Goal: Contribute content: Add original content to the website for others to see

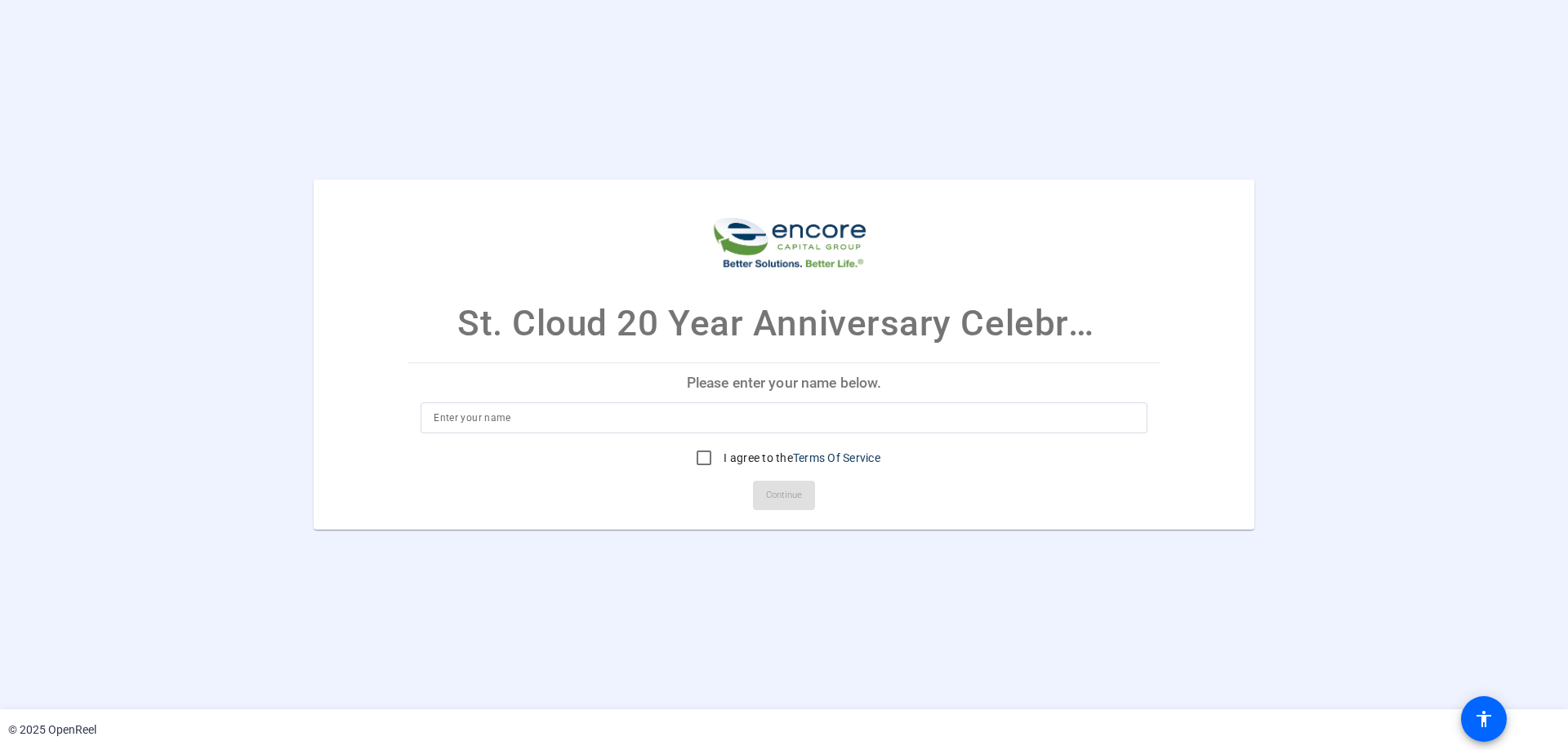
click at [653, 423] on input at bounding box center [784, 417] width 700 height 20
type input "[PERSON_NAME]"
click at [705, 456] on input "I agree to the Terms Of Service" at bounding box center [704, 458] width 33 height 33
checkbox input "true"
click at [789, 502] on span "Continue" at bounding box center [784, 495] width 36 height 24
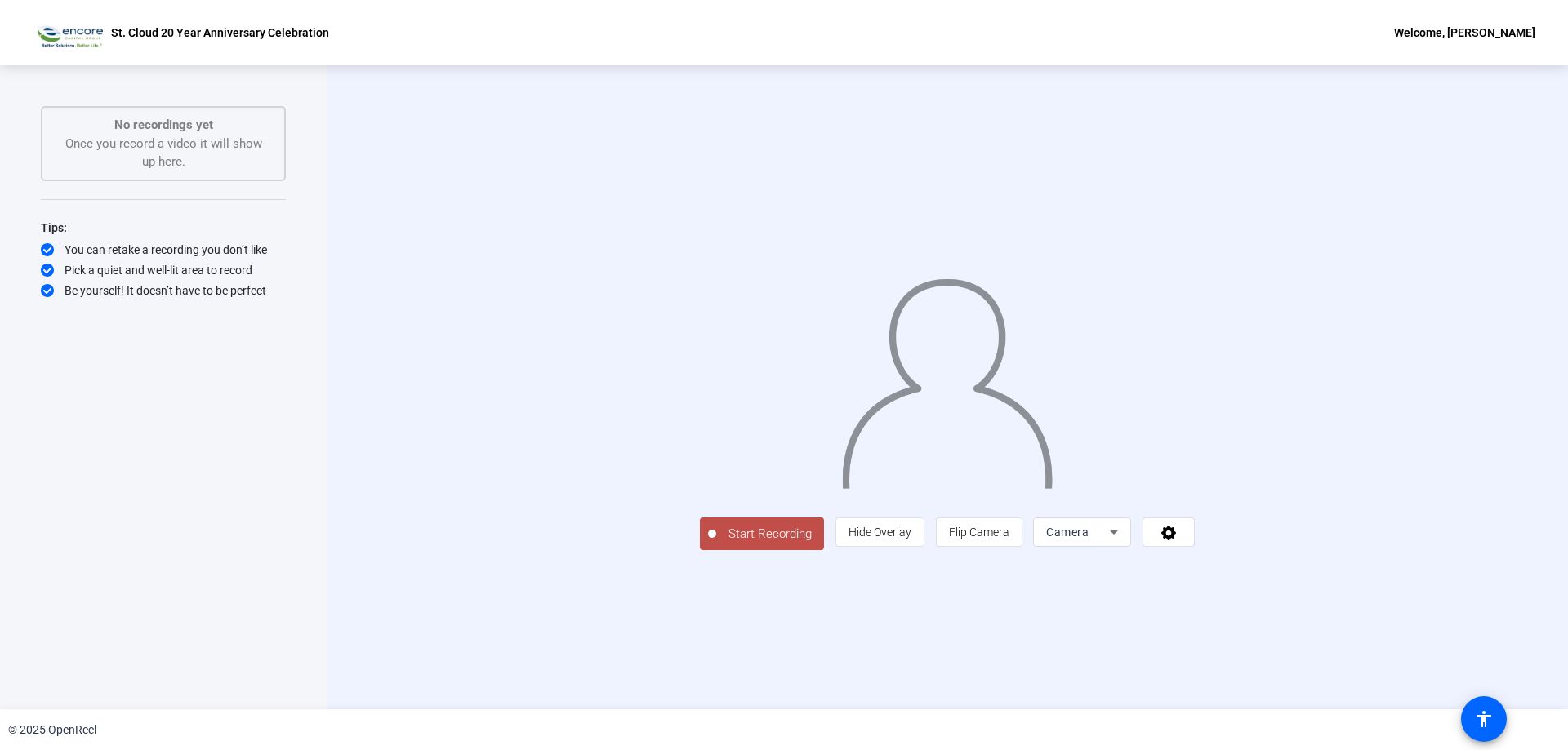
click at [1110, 542] on div "Camera" at bounding box center [1078, 532] width 64 height 20
click at [1271, 556] on span "Screen" at bounding box center [1261, 564] width 31 height 20
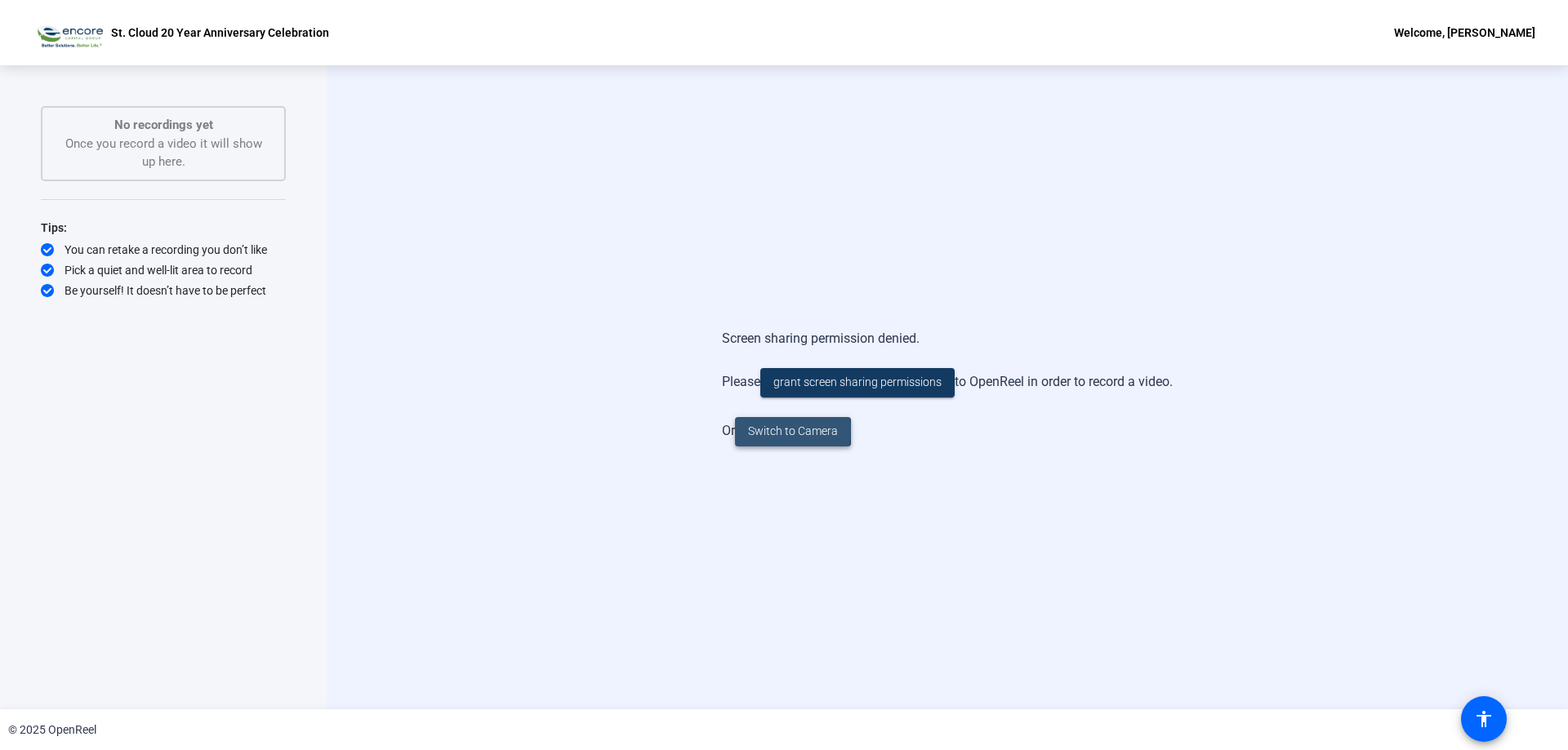
click at [774, 431] on span "Switch to Camera" at bounding box center [793, 431] width 90 height 17
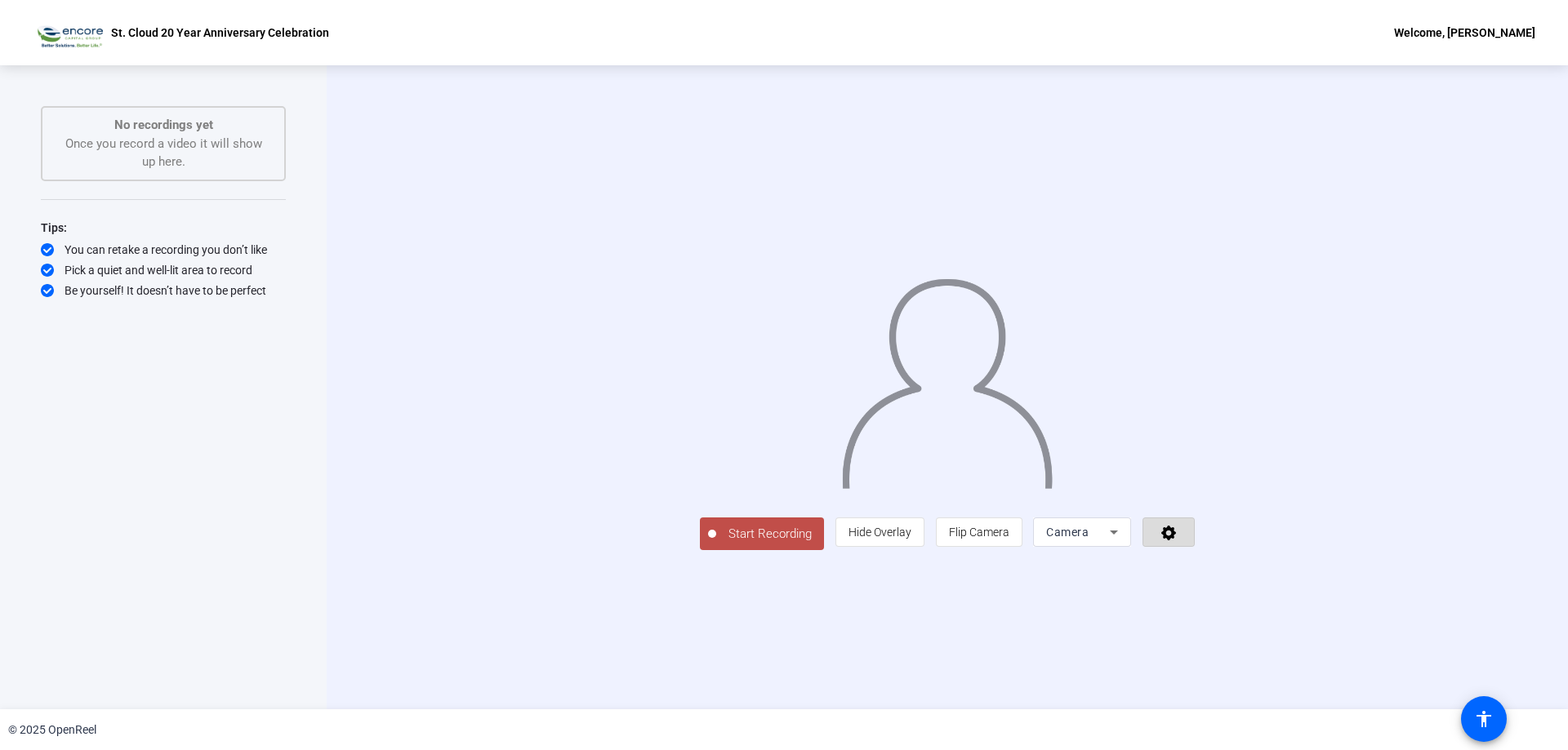
click at [1176, 540] on icon at bounding box center [1168, 532] width 15 height 15
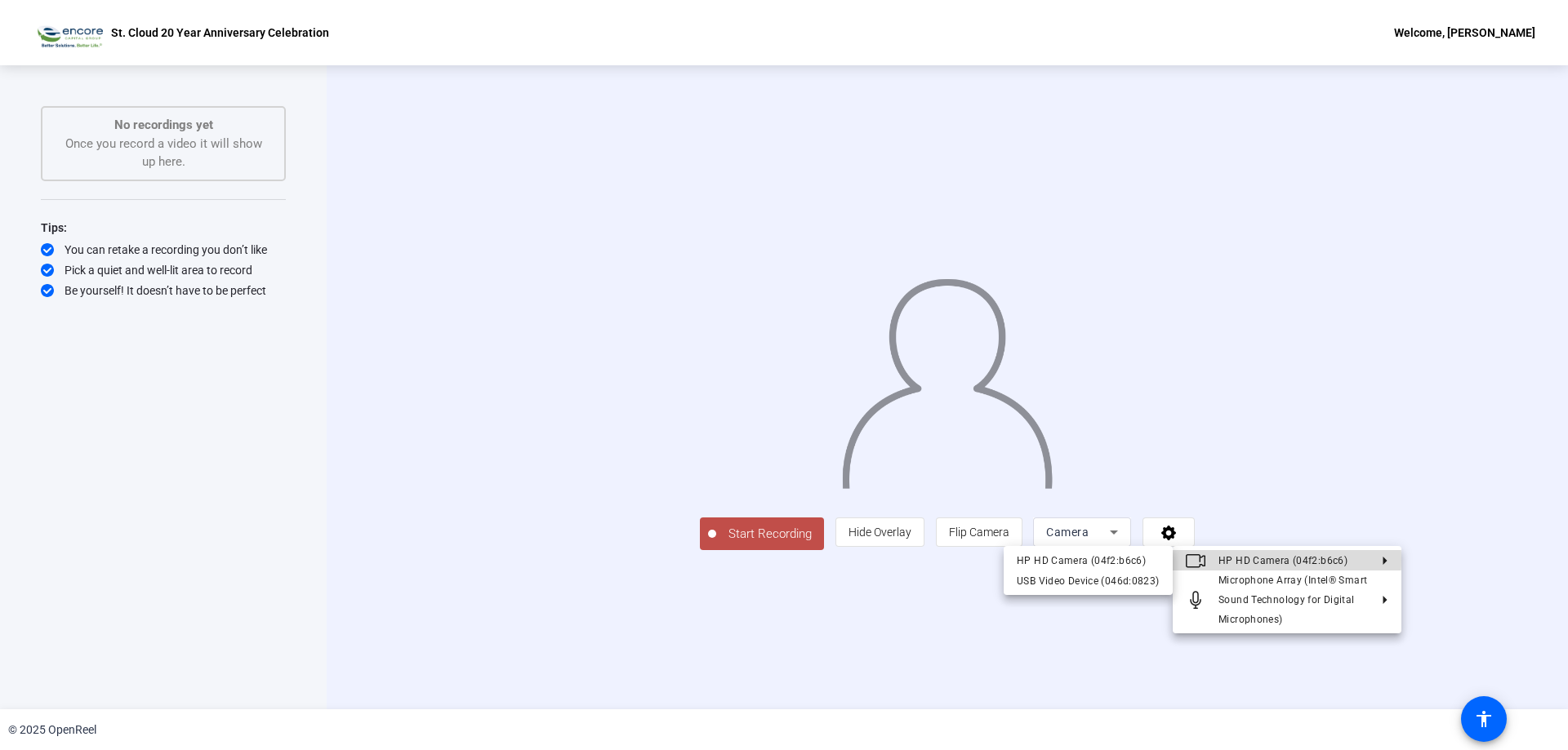
click at [1248, 560] on span "HP HD Camera (04f2:b6c6)" at bounding box center [1282, 560] width 129 height 11
click at [1391, 556] on button "HP HD Camera (04f2:b6c6)" at bounding box center [1286, 561] width 228 height 21
click at [1119, 575] on div "USB Video Device (046d:0823)" at bounding box center [1087, 581] width 143 height 20
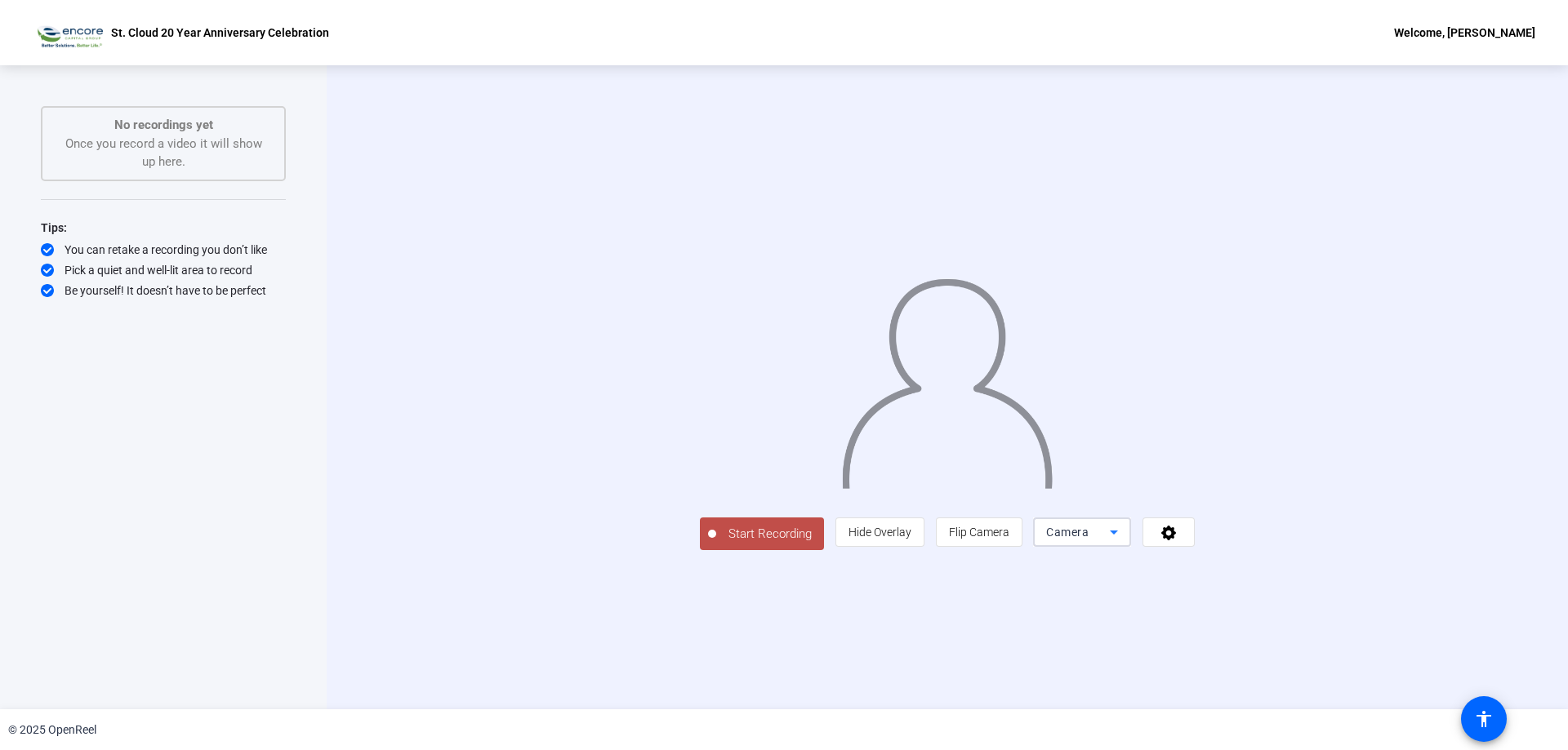
click at [1124, 542] on icon at bounding box center [1113, 532] width 20 height 20
click at [1378, 644] on div at bounding box center [784, 375] width 1568 height 750
click at [1176, 540] on icon at bounding box center [1168, 532] width 15 height 15
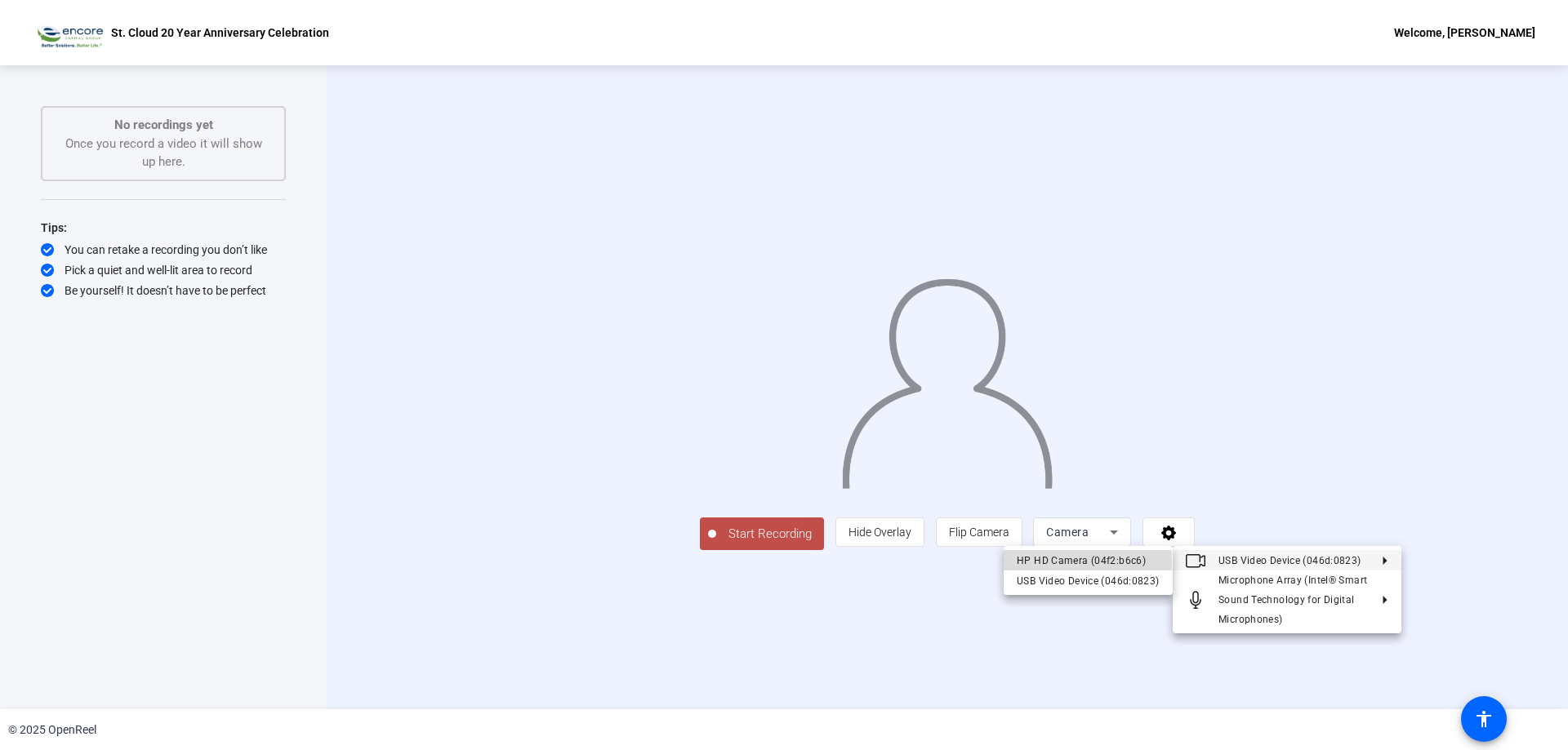
click at [1063, 562] on div "HP HD Camera (04f2:b6c6)" at bounding box center [1087, 561] width 143 height 20
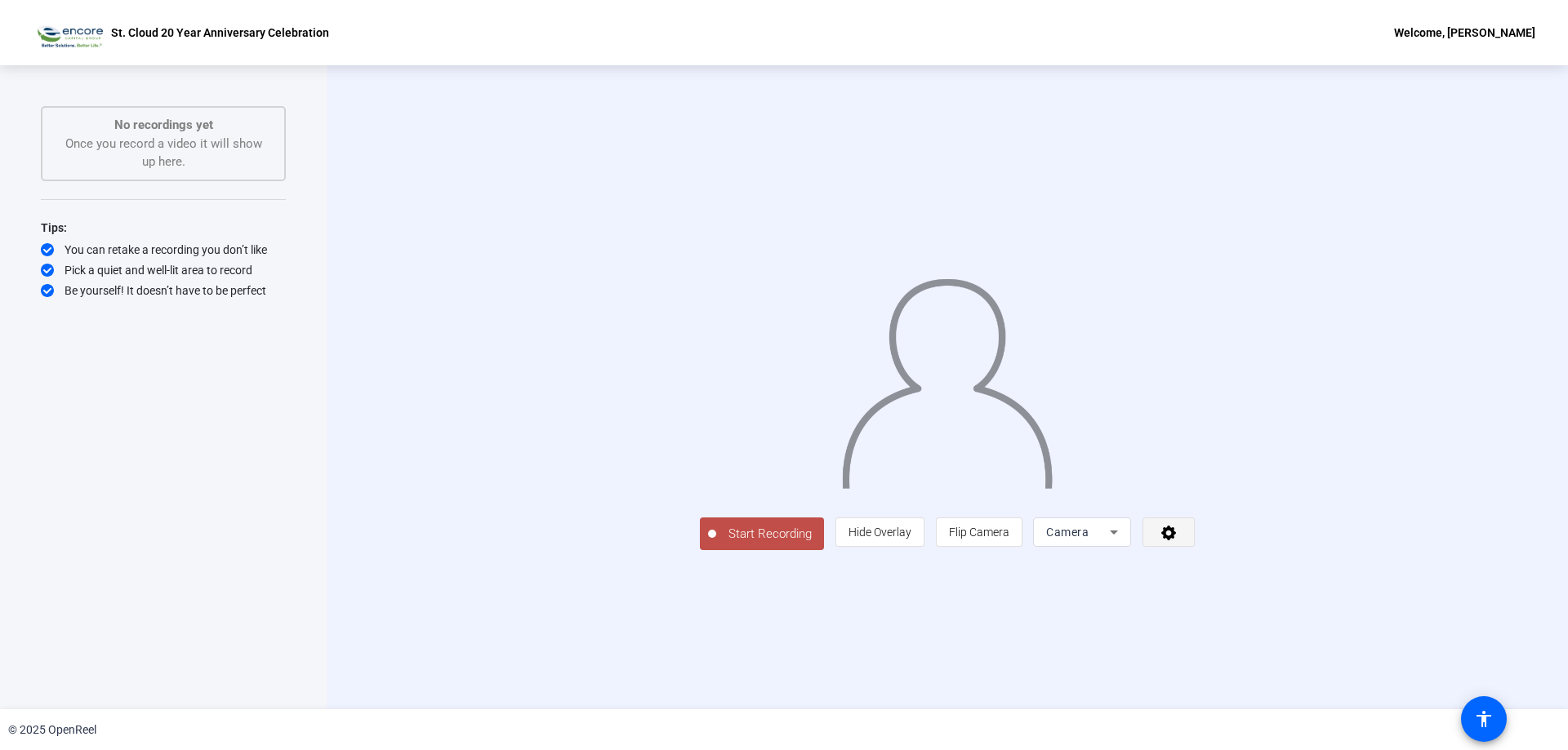
click at [1176, 540] on icon at bounding box center [1168, 532] width 15 height 15
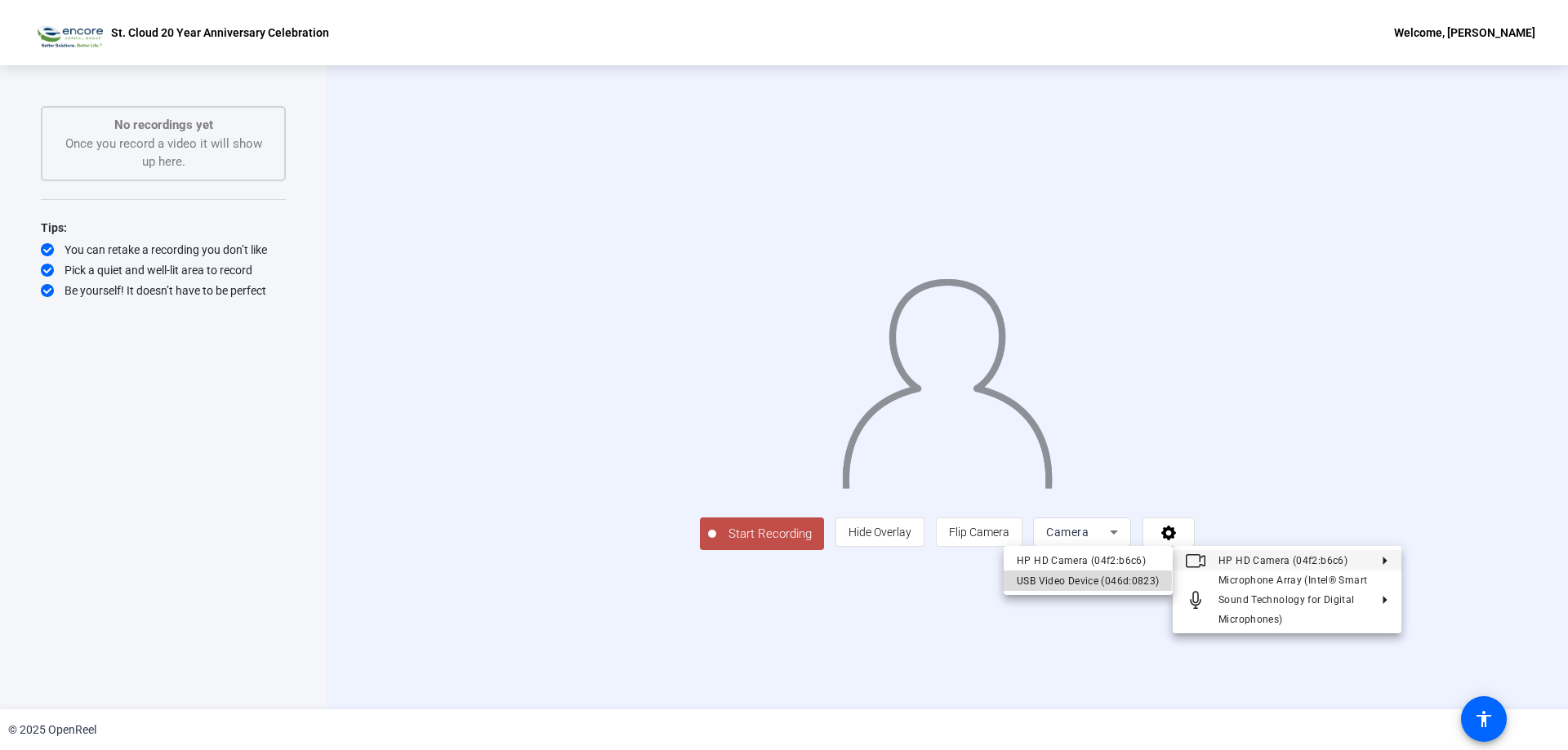
click at [1058, 581] on div "USB Video Device (046d:0823)" at bounding box center [1087, 581] width 143 height 20
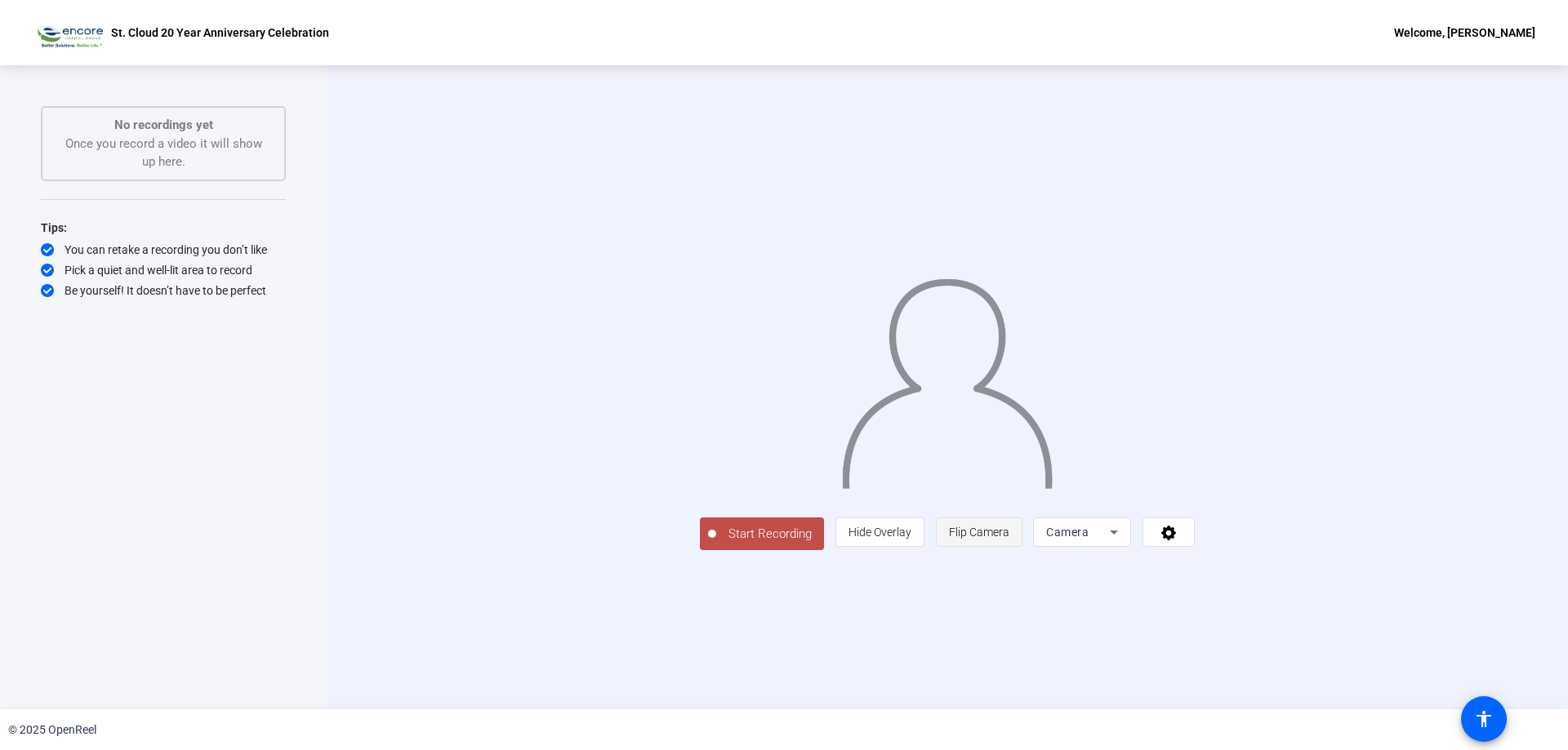
click at [1010, 538] on span "Flip Camera" at bounding box center [979, 531] width 61 height 13
click at [1176, 540] on icon at bounding box center [1168, 532] width 15 height 15
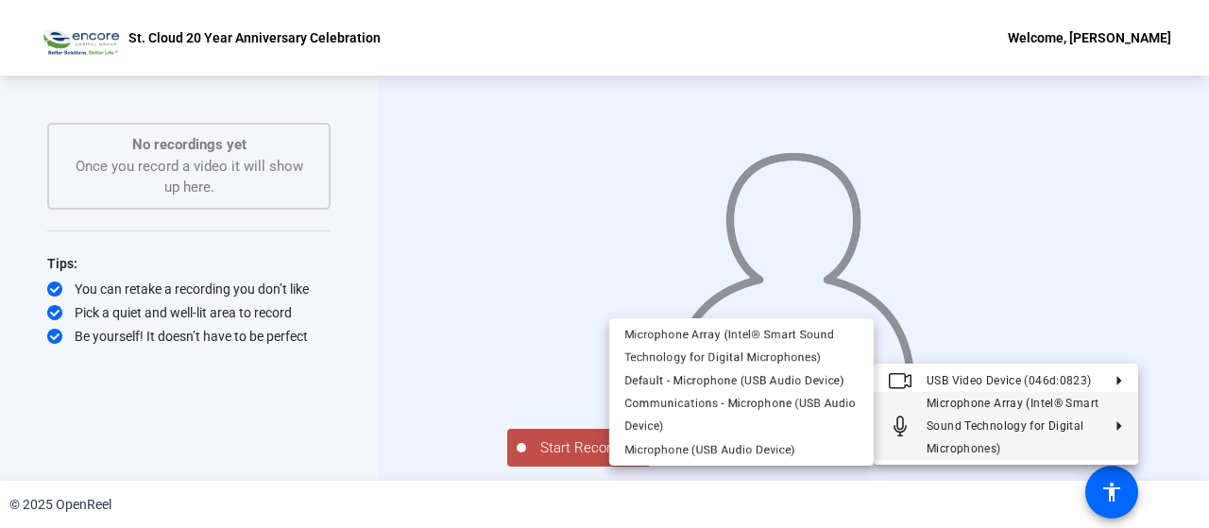
click at [1169, 204] on div at bounding box center [604, 264] width 1209 height 528
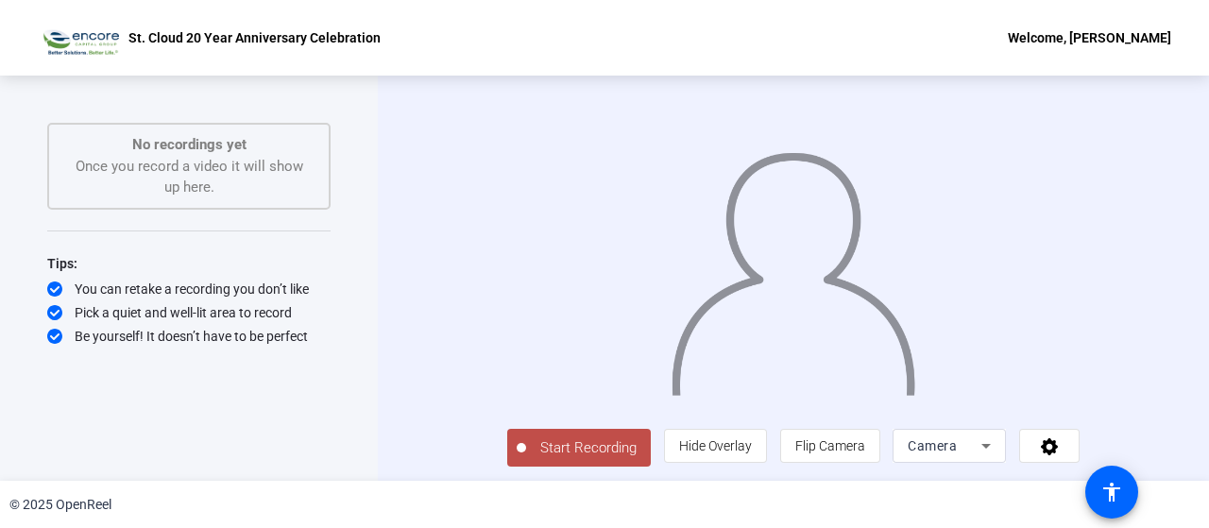
scroll to position [38, 0]
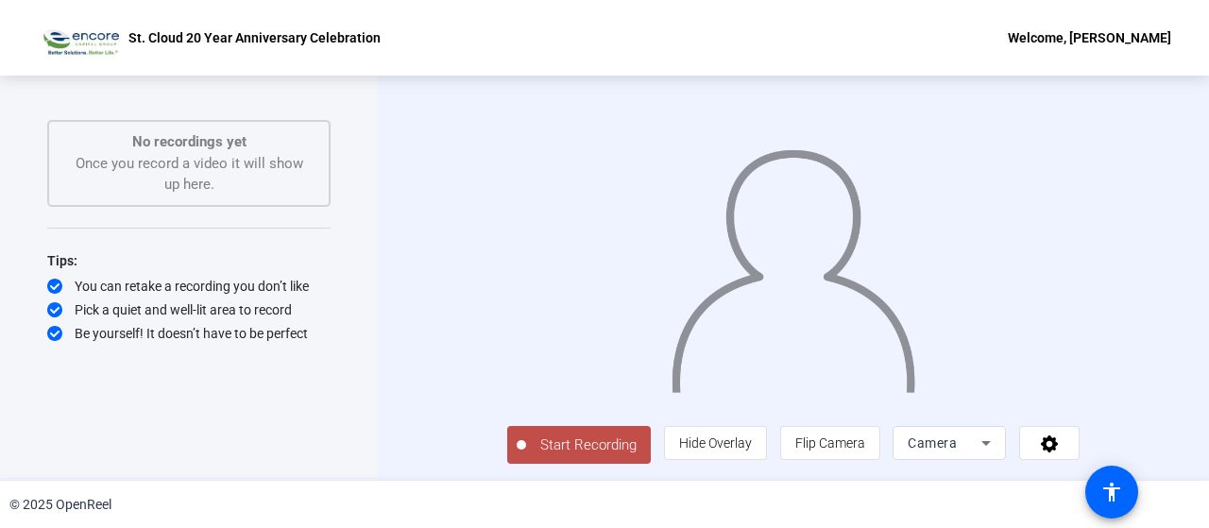
click at [997, 450] on icon at bounding box center [986, 443] width 23 height 23
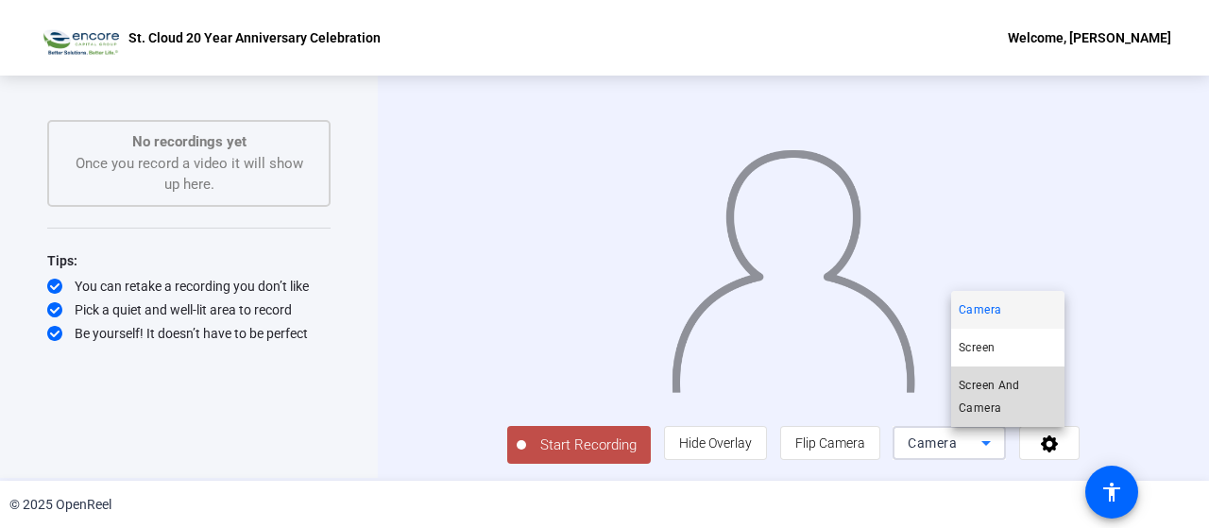
click at [980, 390] on span "Screen And Camera" at bounding box center [1008, 396] width 98 height 45
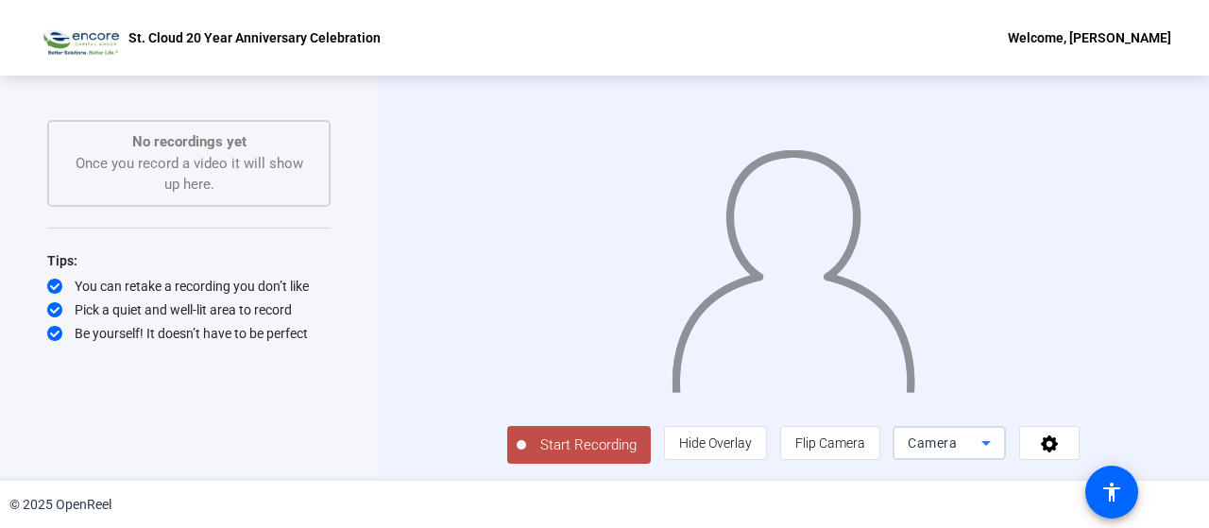
scroll to position [0, 0]
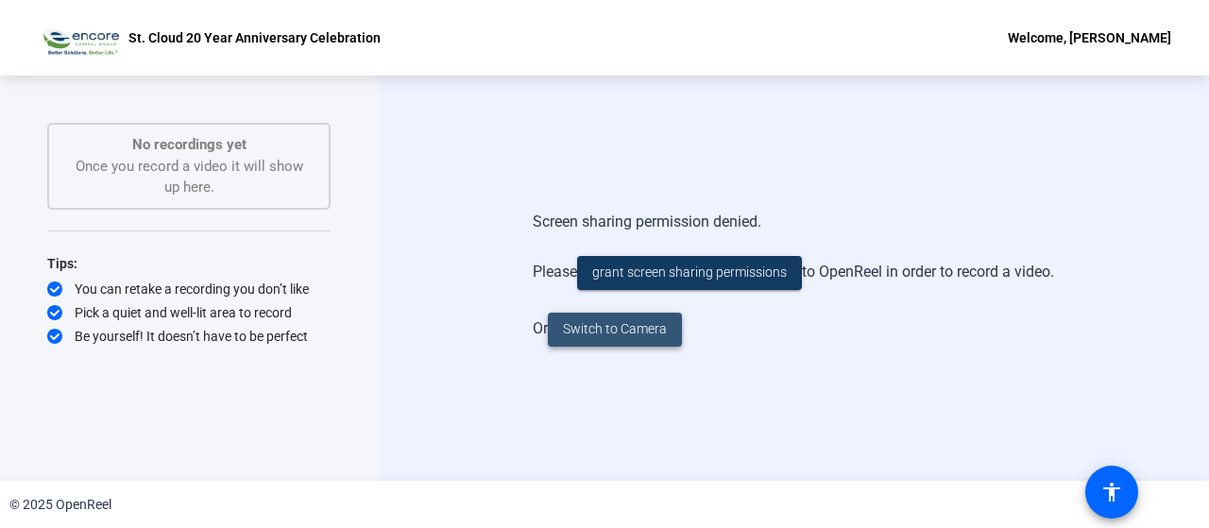
click at [610, 336] on span "Switch to Camera" at bounding box center [615, 329] width 104 height 20
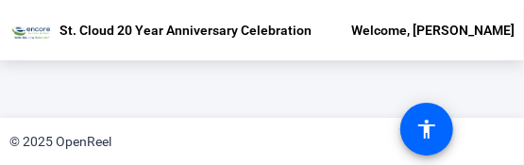
click at [520, 145] on div "© 2025 OpenReel" at bounding box center [262, 141] width 524 height 47
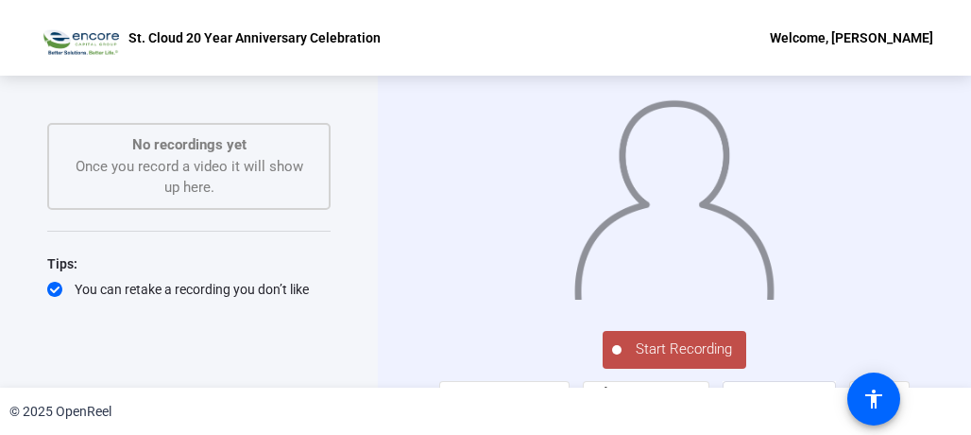
click at [388, 167] on div "Start Recording person Hide Overlay flip Flip Camera Camera" at bounding box center [674, 232] width 593 height 312
click at [674, 352] on span "Start Recording" at bounding box center [684, 349] width 125 height 22
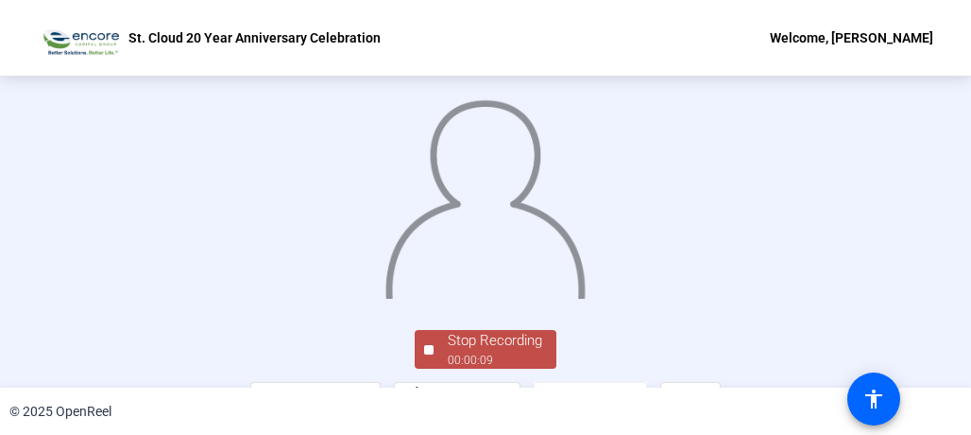
click at [929, 182] on div "Stop Recording 00:00:09 person Hide Overlay flip Flip Camera Camera" at bounding box center [485, 232] width 971 height 312
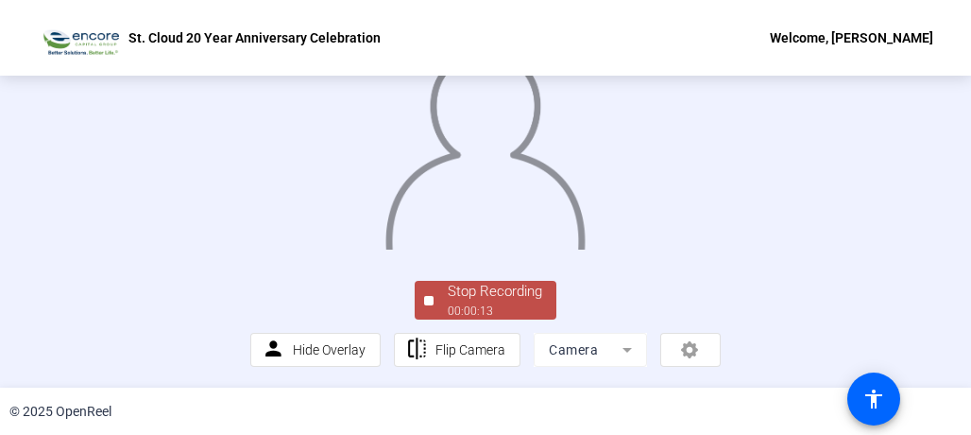
scroll to position [145, 0]
click at [504, 297] on div "Stop Recording" at bounding box center [495, 292] width 94 height 22
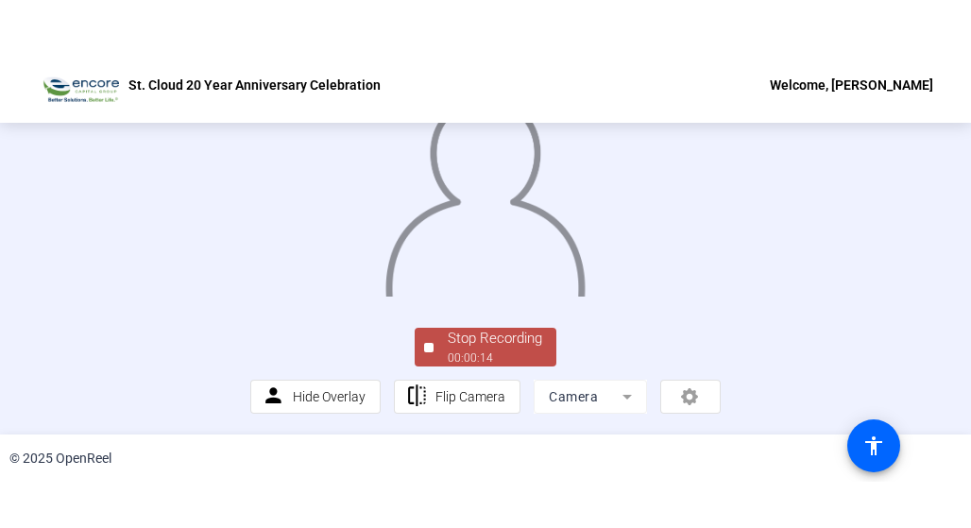
scroll to position [0, 0]
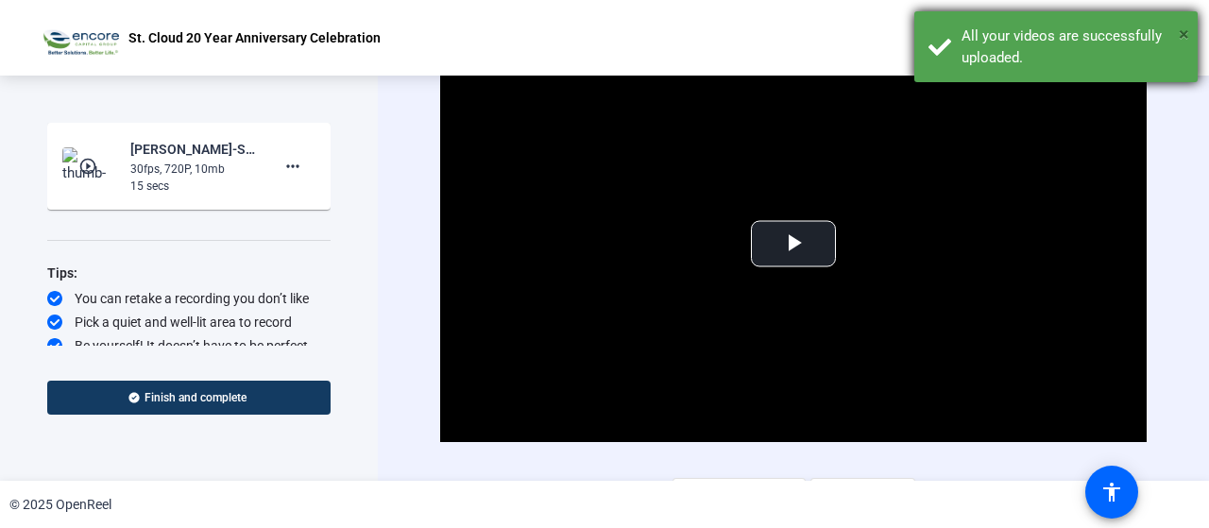
click at [1184, 29] on span "×" at bounding box center [1184, 34] width 10 height 23
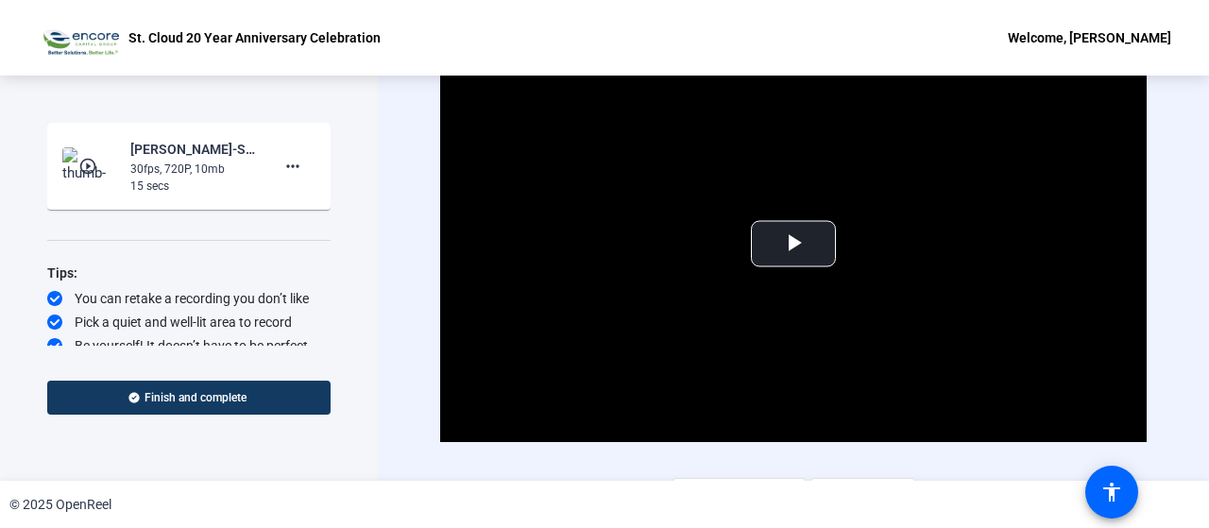
click at [1184, 29] on span "×" at bounding box center [1184, 34] width 10 height 23
click at [281, 174] on mat-icon "more_horiz" at bounding box center [292, 166] width 23 height 23
click at [288, 205] on span "Delete clip" at bounding box center [314, 206] width 76 height 23
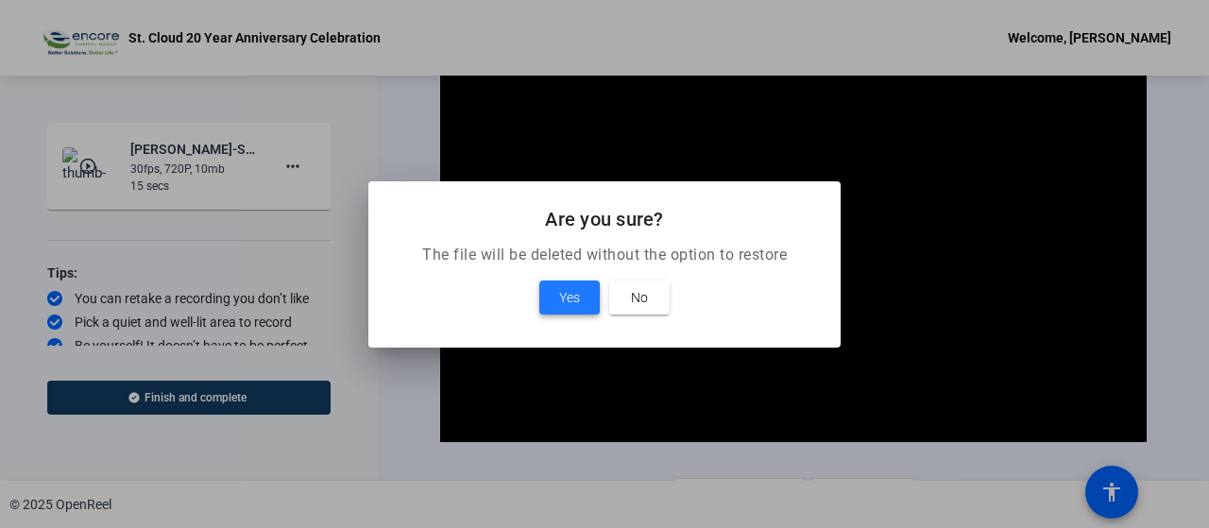
click at [567, 297] on span "Yes" at bounding box center [569, 297] width 21 height 23
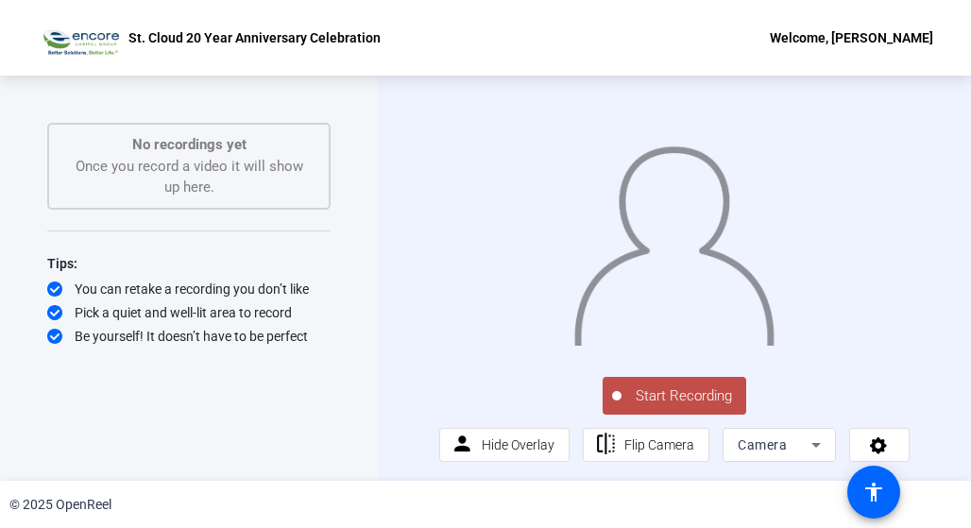
click at [703, 400] on span "Start Recording" at bounding box center [684, 396] width 125 height 22
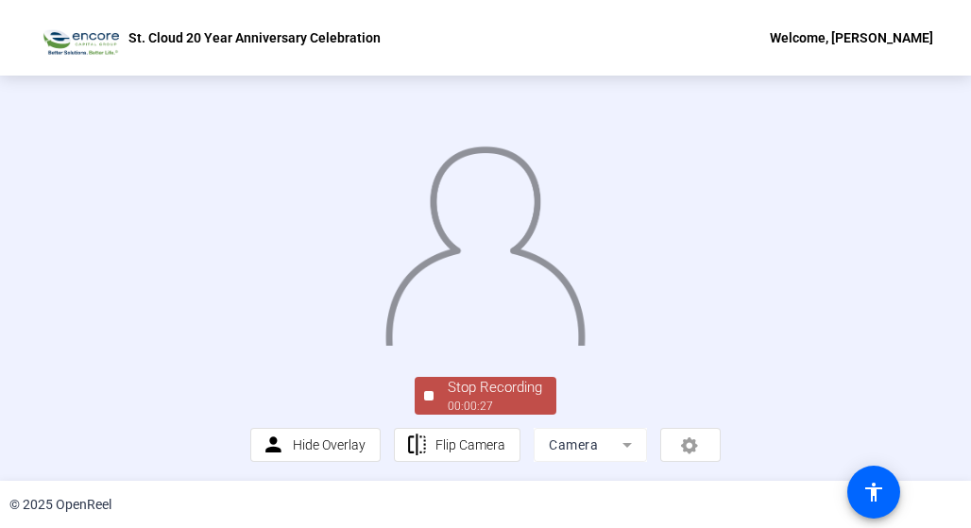
click at [913, 454] on div "Stop Recording 00:00:27 person Hide Overlay flip Flip Camera Camera" at bounding box center [485, 278] width 971 height 405
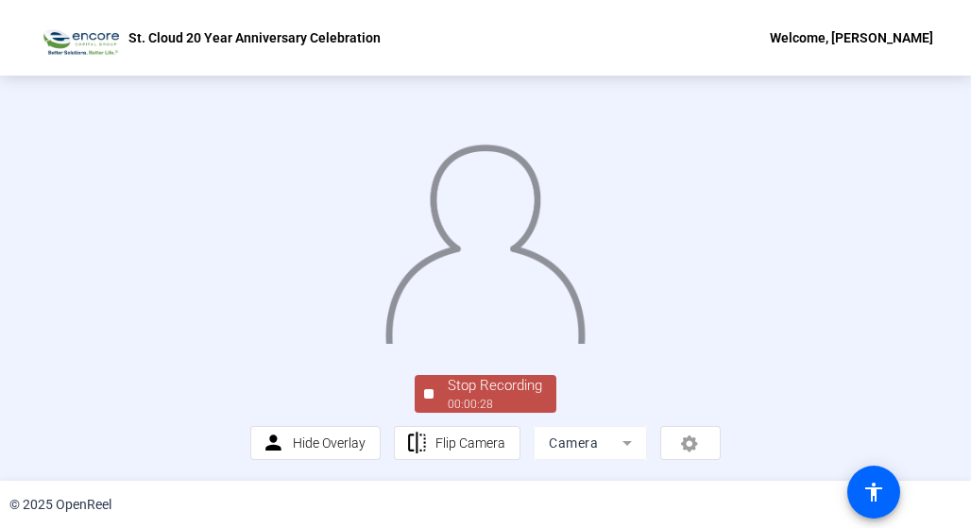
scroll to position [91, 0]
click at [525, 397] on div "Stop Recording" at bounding box center [495, 386] width 94 height 22
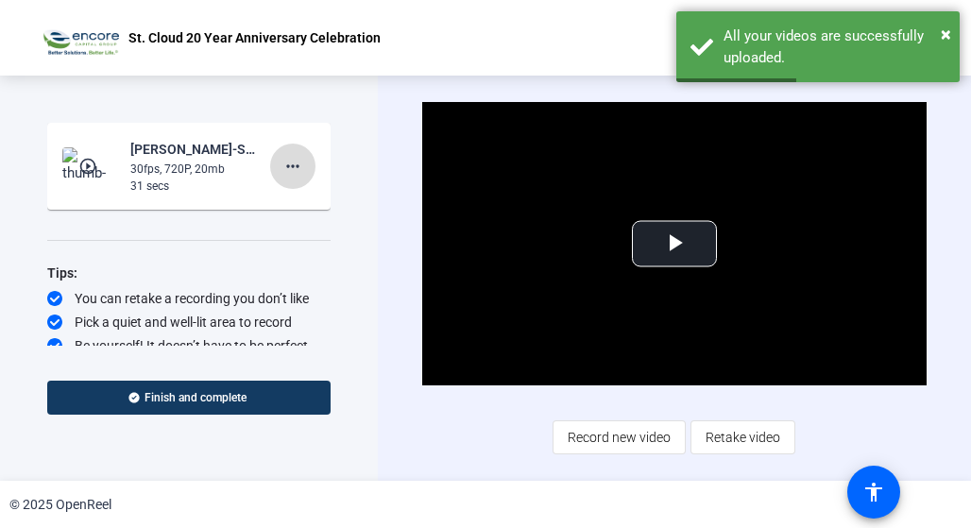
click at [289, 162] on mat-icon "more_horiz" at bounding box center [292, 166] width 23 height 23
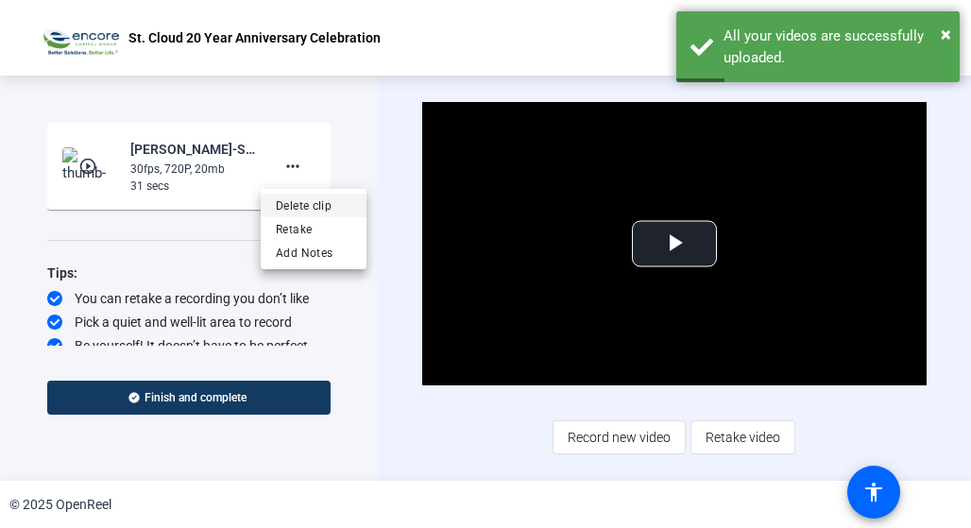
click at [296, 195] on span "Delete clip" at bounding box center [314, 206] width 76 height 23
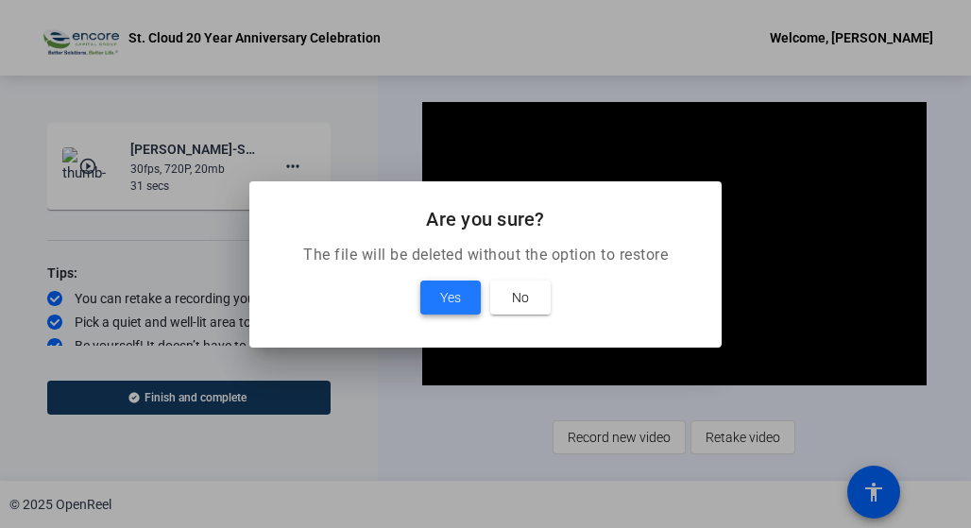
click at [453, 305] on span "Yes" at bounding box center [450, 297] width 21 height 23
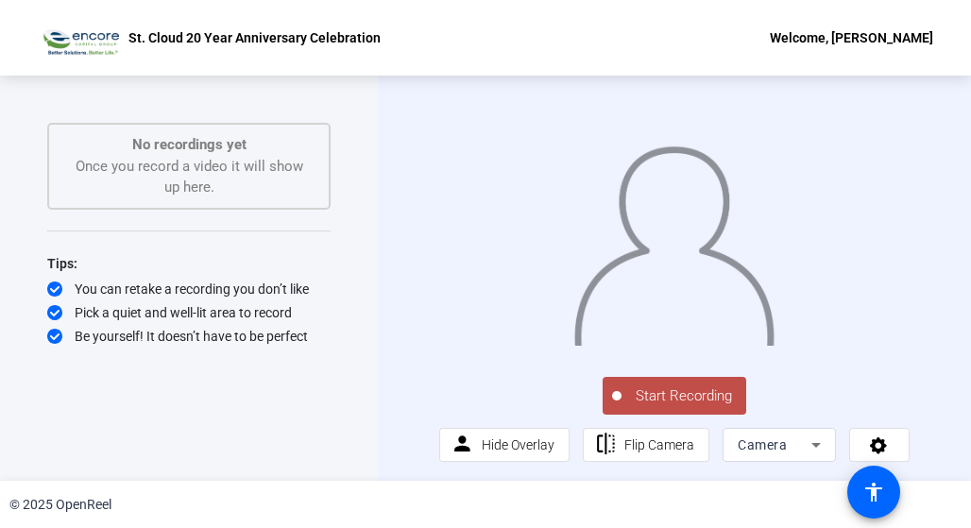
click at [673, 405] on span "Start Recording" at bounding box center [684, 396] width 125 height 22
click at [673, 405] on div "Start Recording person Hide Overlay flip Flip Camera Camera" at bounding box center [674, 277] width 470 height 367
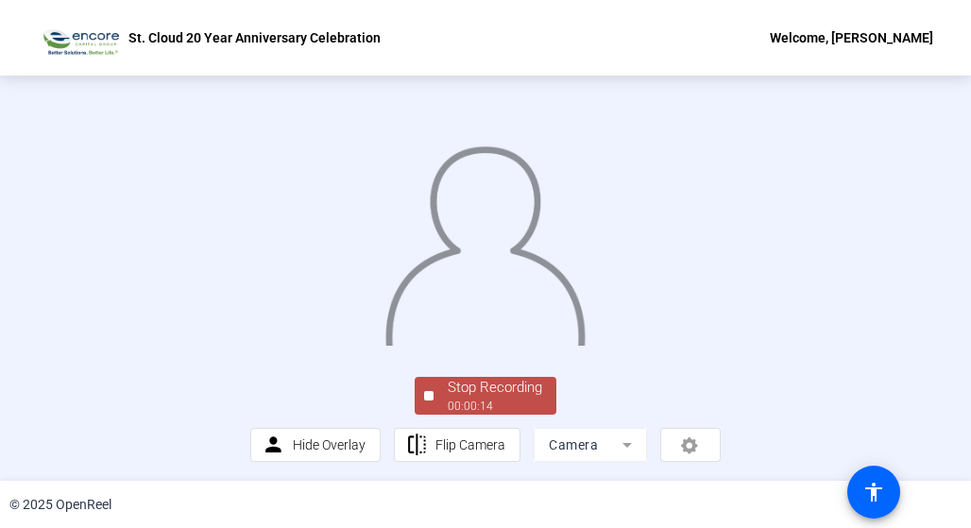
click at [928, 364] on div "Stop Recording 00:00:14 person Hide Overlay flip Flip Camera Camera" at bounding box center [485, 278] width 971 height 405
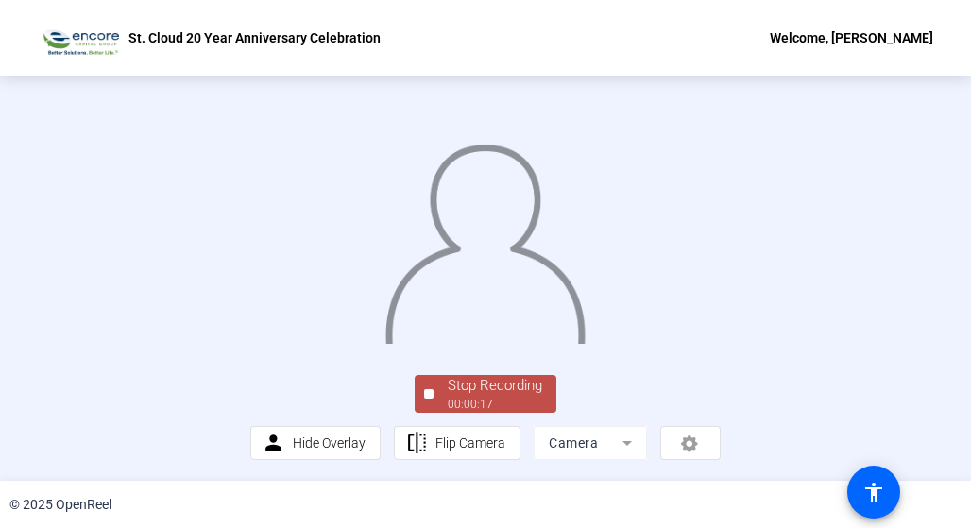
click at [469, 386] on div "Stop Recording" at bounding box center [495, 386] width 94 height 22
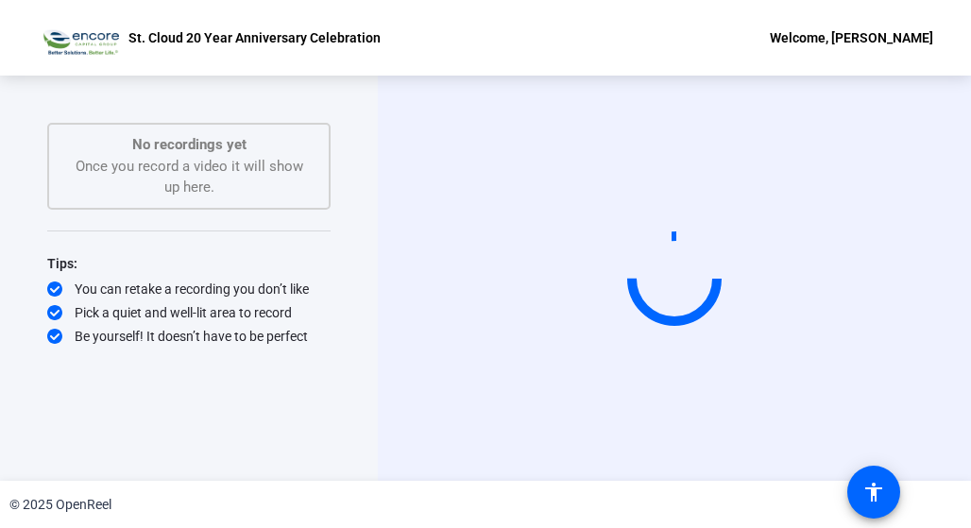
scroll to position [0, 0]
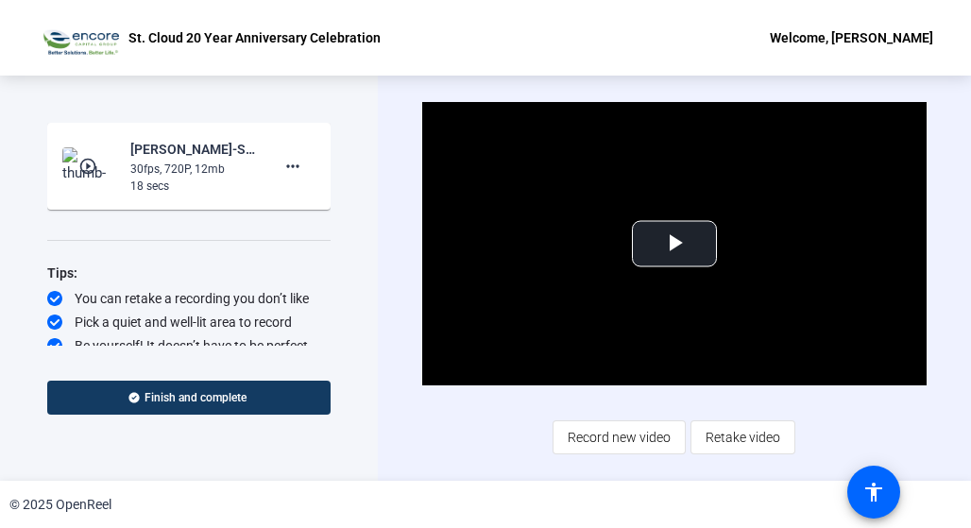
click at [392, 358] on div "Video Player is loading. Play Video Play Mute Current Time 0:00 / Duration 0:18…" at bounding box center [674, 278] width 593 height 405
click at [281, 171] on mat-icon "more_horiz" at bounding box center [292, 166] width 23 height 23
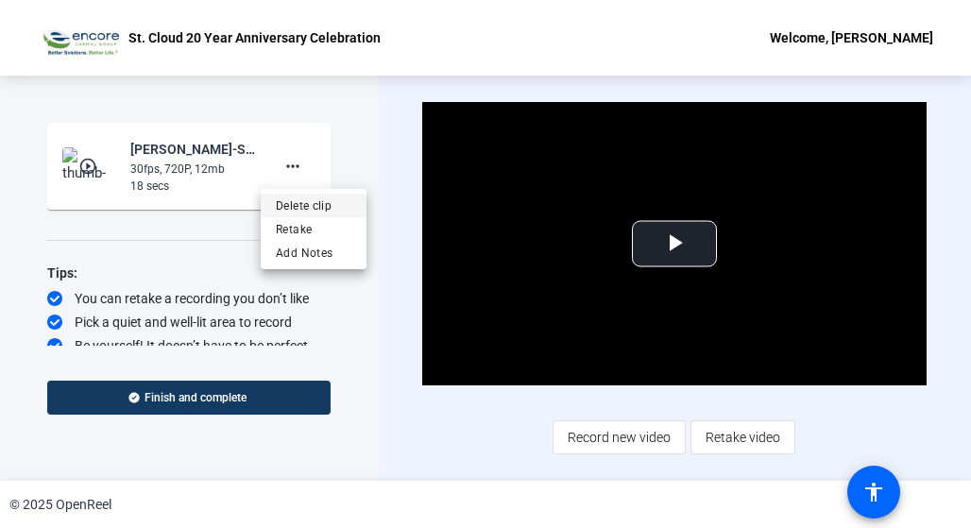
click at [303, 205] on span "Delete clip" at bounding box center [314, 206] width 76 height 23
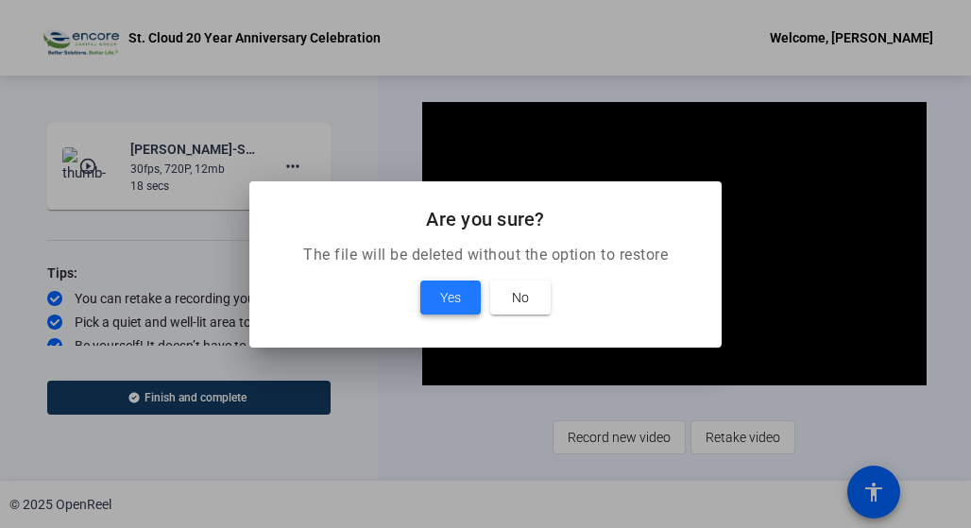
click at [461, 305] on span at bounding box center [450, 297] width 60 height 45
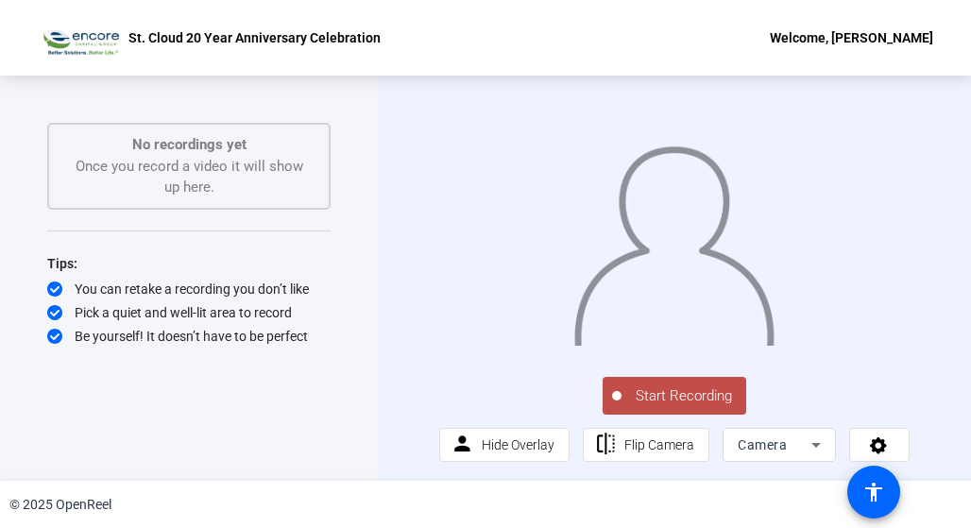
click at [712, 407] on span "Start Recording" at bounding box center [684, 396] width 125 height 22
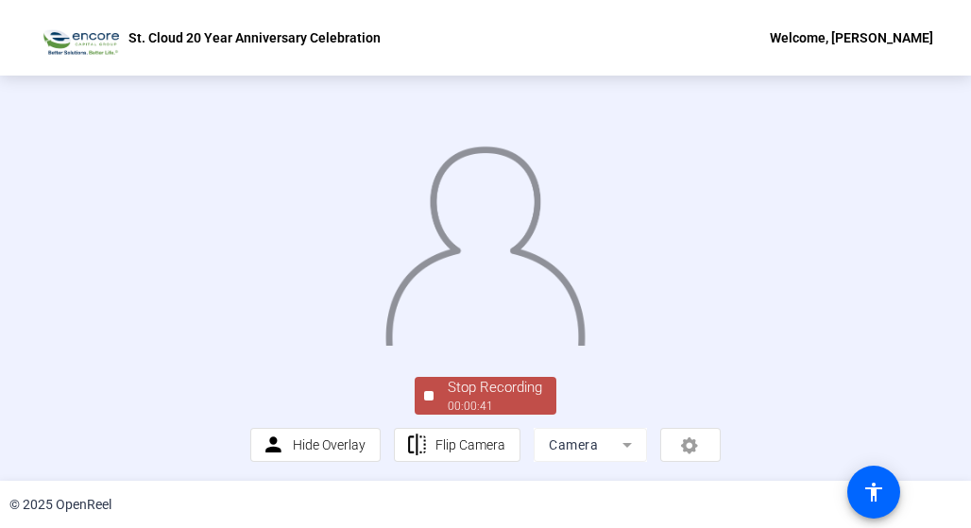
click at [517, 399] on div "Stop Recording" at bounding box center [495, 388] width 94 height 22
click at [517, 477] on div "Stop Recording 00:00:41 person Hide Overlay flip Flip Camera Camera" at bounding box center [485, 278] width 971 height 405
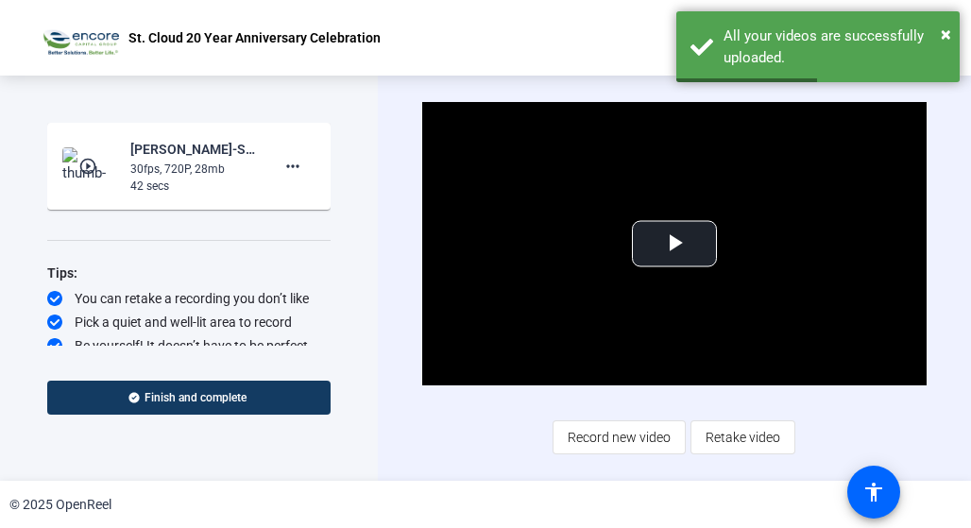
click at [93, 149] on img at bounding box center [90, 166] width 56 height 38
click at [674, 244] on span "Video Player" at bounding box center [674, 244] width 0 height 0
click at [676, 238] on video "Video Player" at bounding box center [674, 243] width 504 height 283
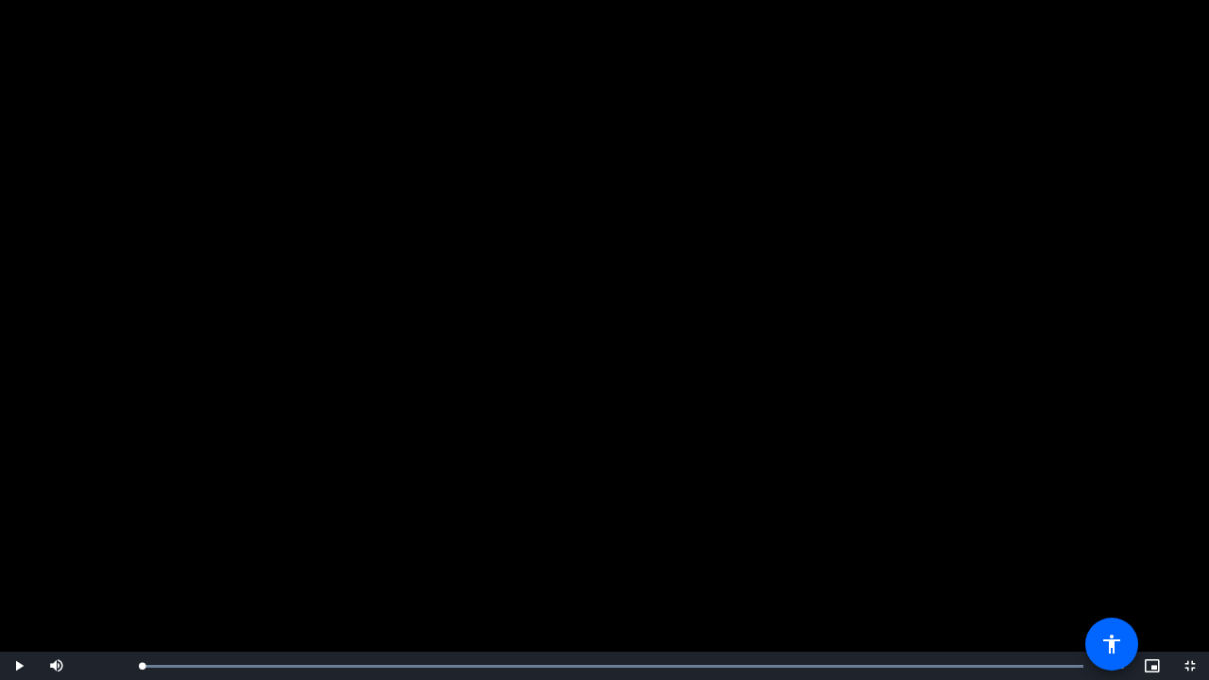
click at [770, 443] on video "Video Player" at bounding box center [604, 340] width 1209 height 680
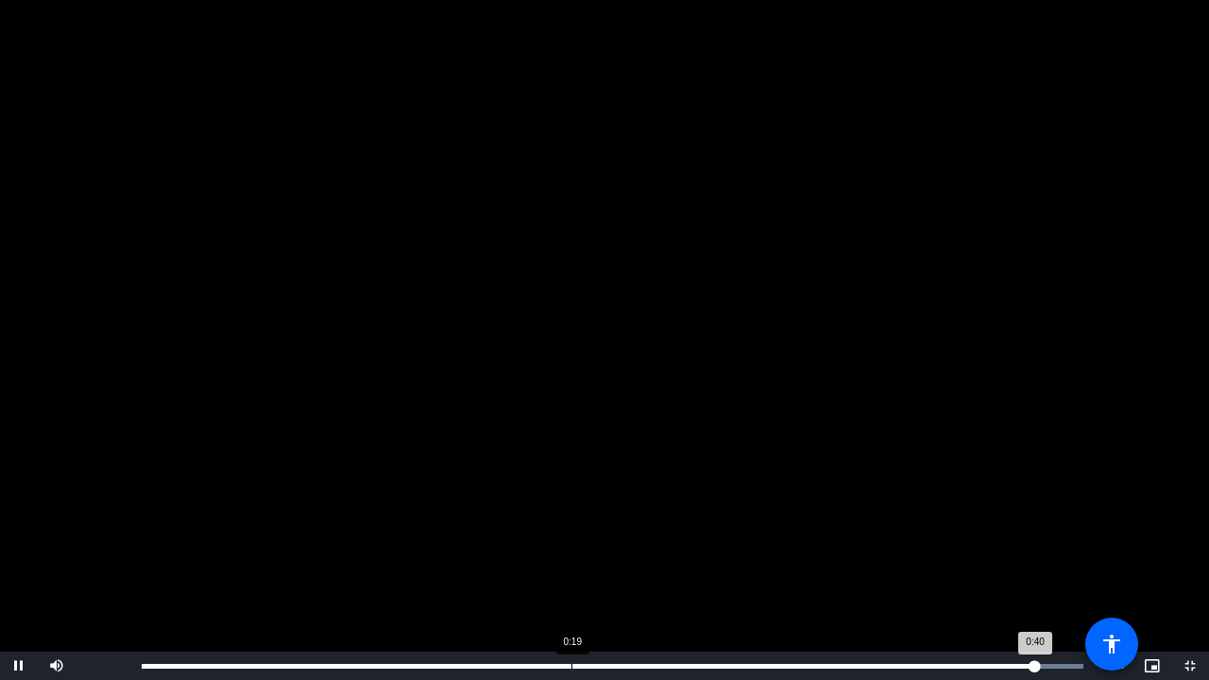
click at [571, 662] on div "Loaded : 100.00% 0:19 0:40" at bounding box center [612, 666] width 961 height 28
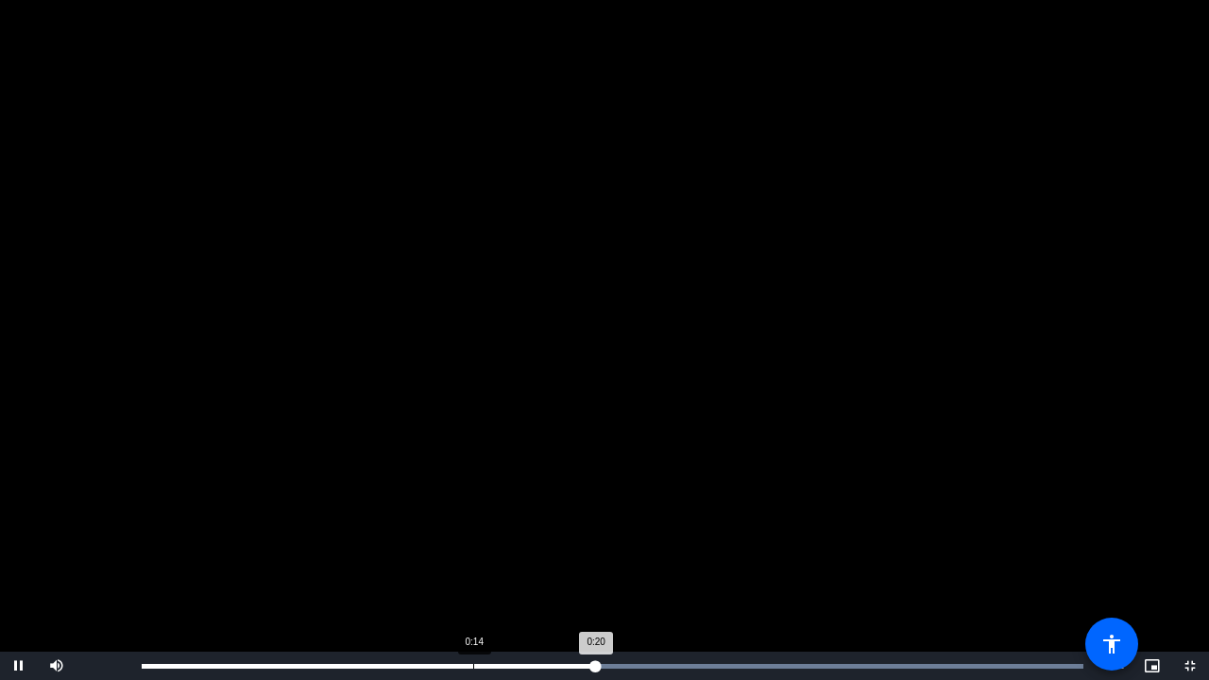
click at [473, 664] on div "Loaded : 100.00% 0:14 0:20" at bounding box center [613, 666] width 942 height 5
click at [308, 658] on div "Loaded : 100.00% 0:07 0:32" at bounding box center [612, 666] width 961 height 28
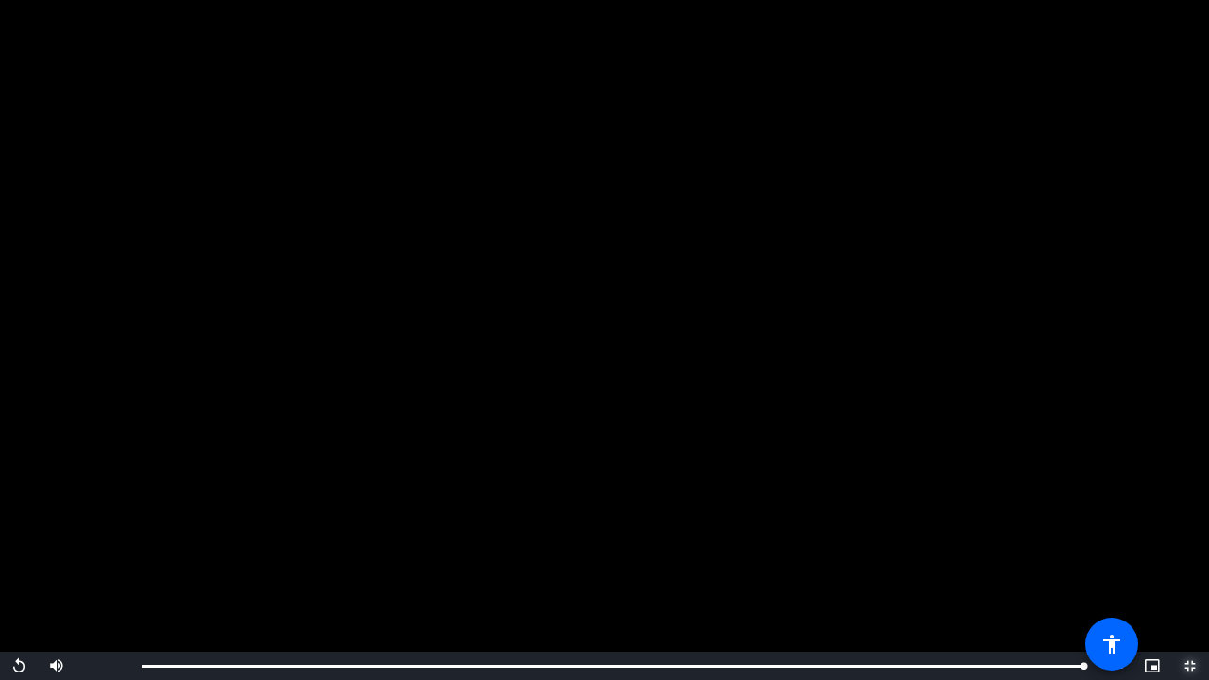
click at [1194, 666] on span "Video Player" at bounding box center [1190, 666] width 38 height 0
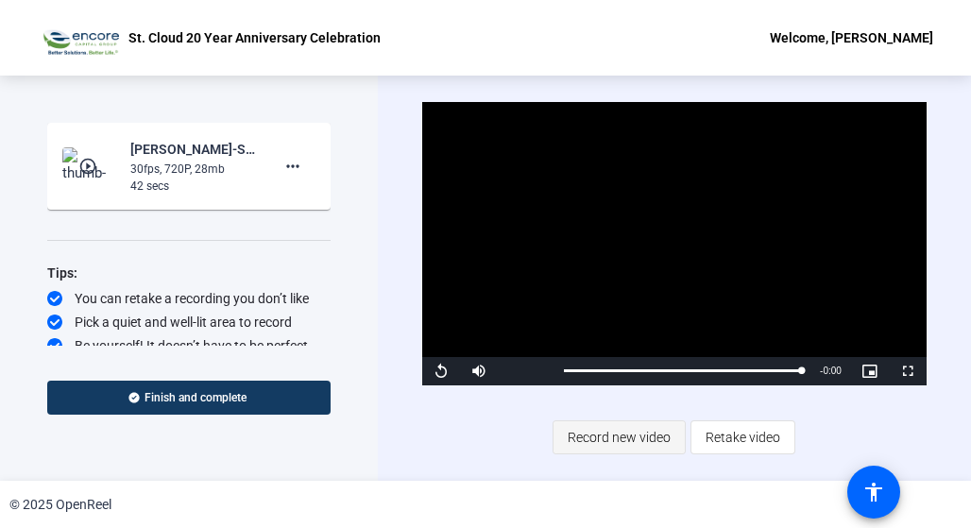
click at [625, 432] on span "Record new video" at bounding box center [619, 437] width 103 height 36
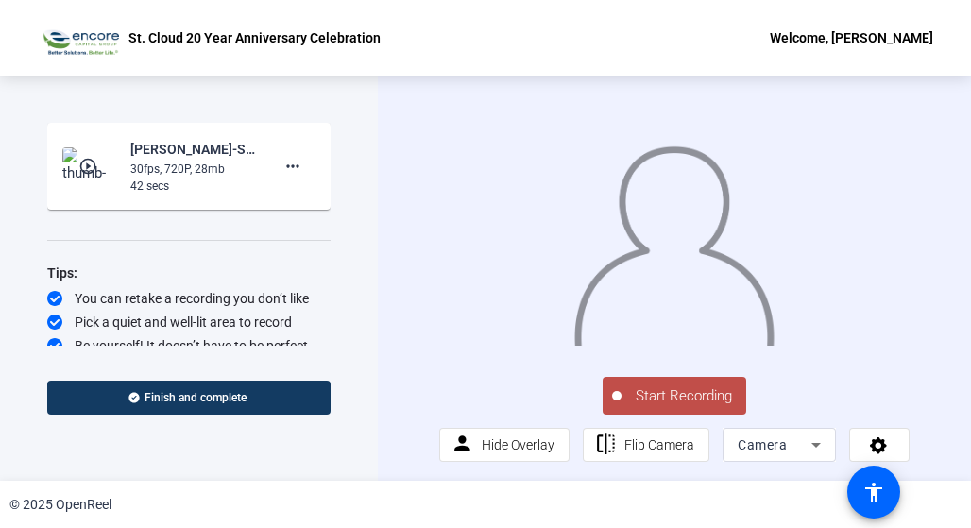
click at [666, 396] on span "Start Recording" at bounding box center [684, 396] width 125 height 22
click at [666, 396] on div "Start Recording person Hide Overlay flip Flip Camera Camera" at bounding box center [674, 277] width 470 height 367
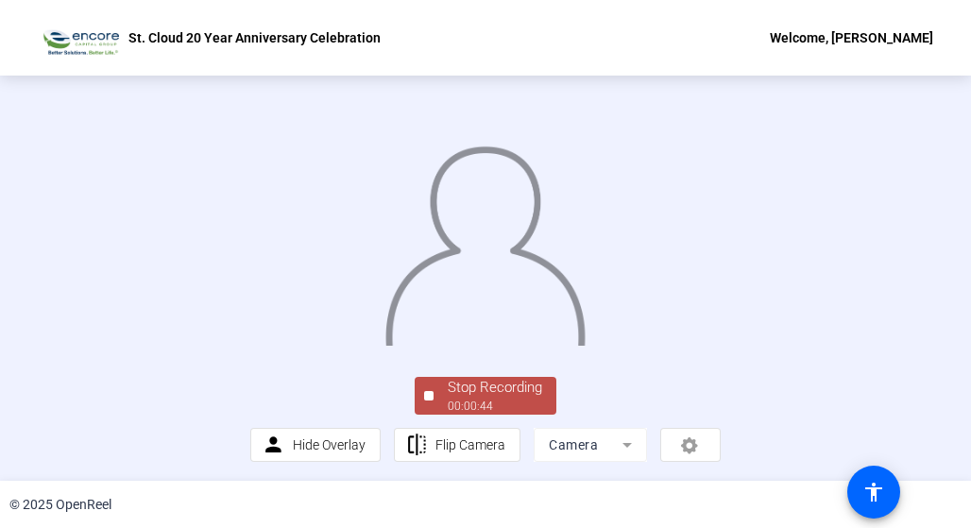
click at [668, 359] on div at bounding box center [485, 226] width 470 height 264
click at [510, 489] on div "© 2025 OpenReel" at bounding box center [485, 504] width 971 height 47
click at [519, 487] on div "© 2025 OpenReel" at bounding box center [485, 504] width 971 height 47
click at [501, 482] on div "© 2025 OpenReel" at bounding box center [485, 504] width 971 height 47
click at [535, 496] on div "© 2025 OpenReel" at bounding box center [485, 504] width 971 height 47
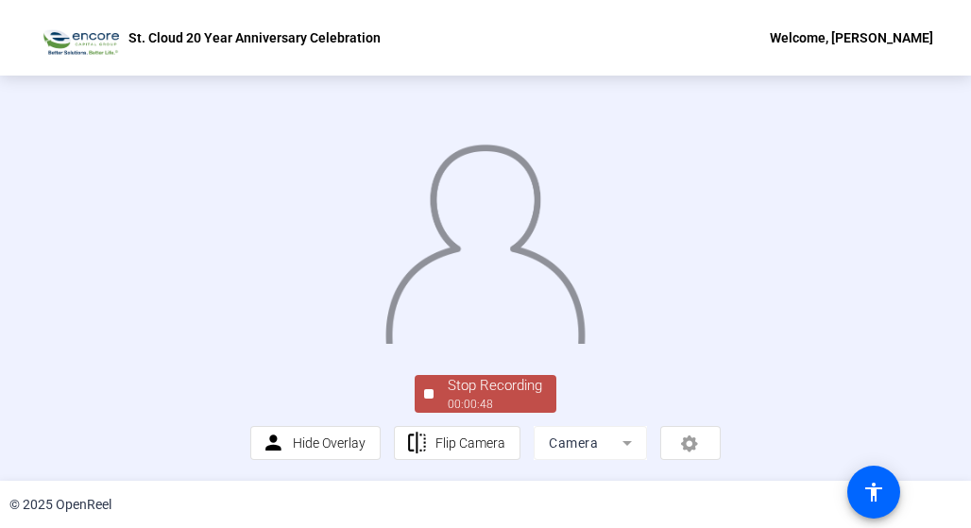
scroll to position [99, 0]
click at [525, 408] on div "00:00:48" at bounding box center [495, 404] width 94 height 17
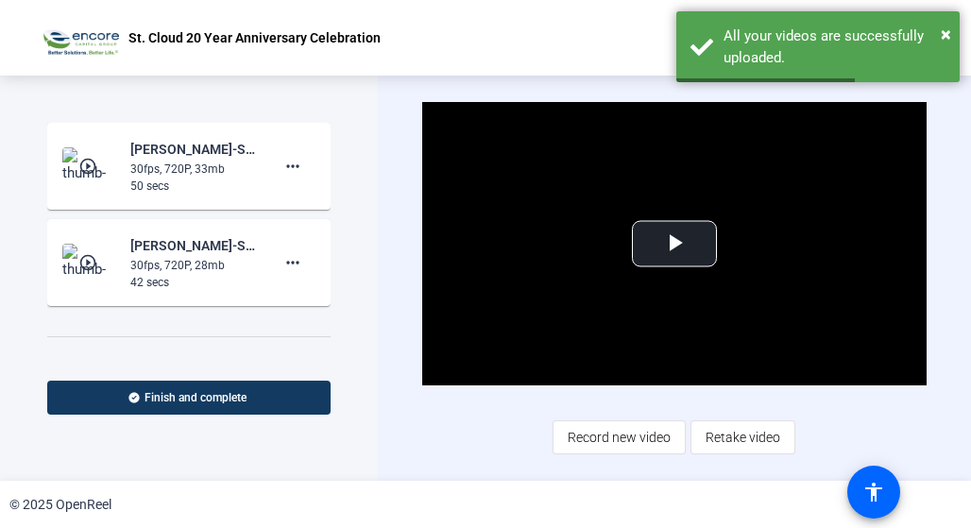
click at [96, 250] on img at bounding box center [90, 263] width 56 height 38
click at [674, 244] on span "Video Player" at bounding box center [674, 244] width 0 height 0
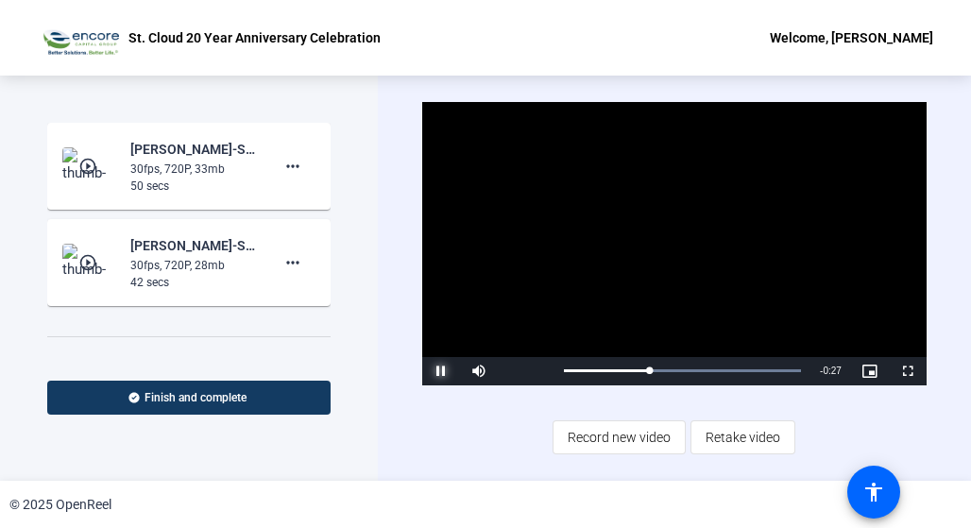
click at [443, 371] on span "Video Player" at bounding box center [441, 371] width 38 height 0
click at [172, 134] on mat-card-content "play_circle_outline [PERSON_NAME]-St. Cloud 20 Year Anniversary Celebratio-St. …" at bounding box center [188, 166] width 283 height 87
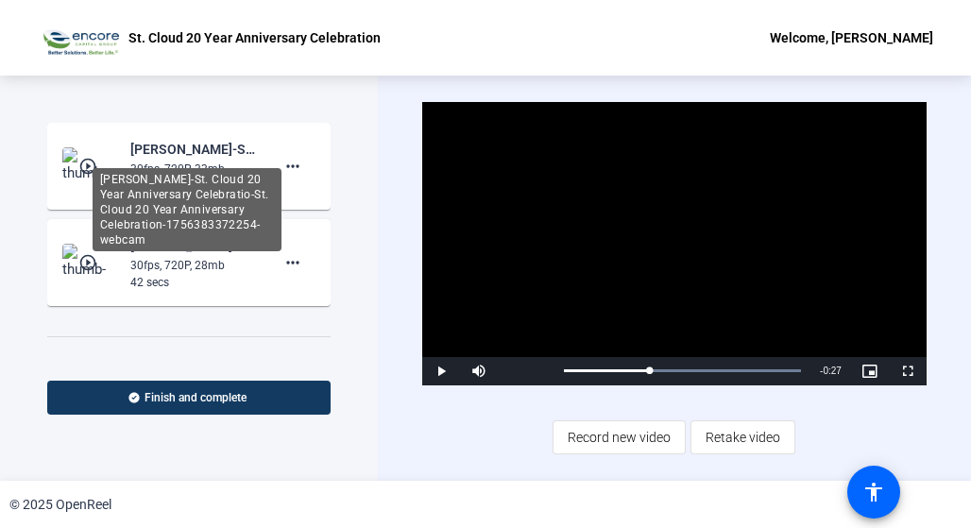
click at [150, 156] on div "[PERSON_NAME]-St. Cloud 20 Year Anniversary Celebratio-St. Cloud 20 Year Annive…" at bounding box center [193, 149] width 127 height 23
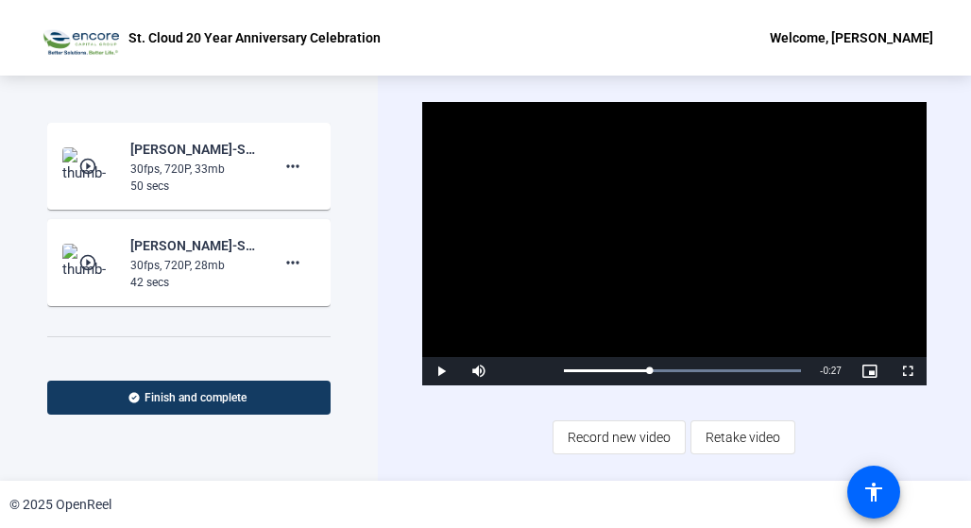
click at [102, 164] on img at bounding box center [90, 166] width 56 height 38
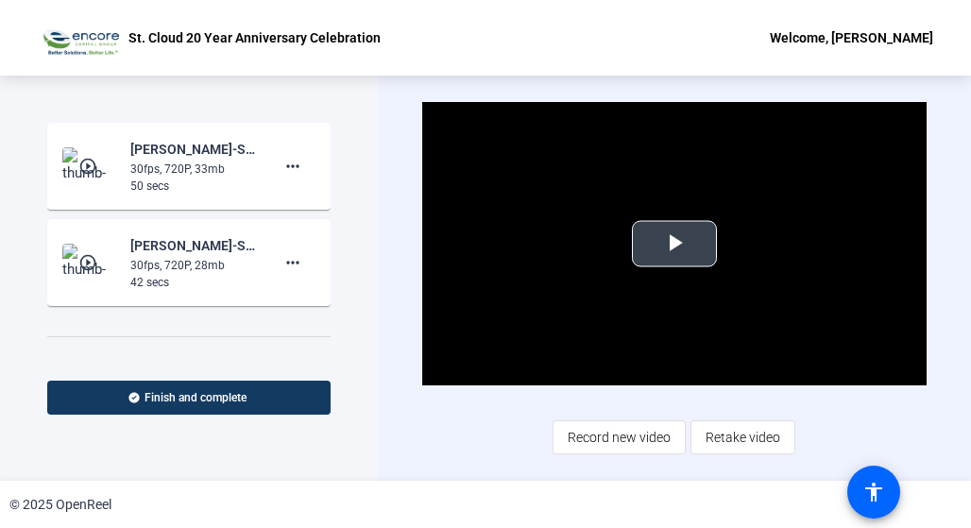
click at [674, 244] on span "Video Player" at bounding box center [674, 244] width 0 height 0
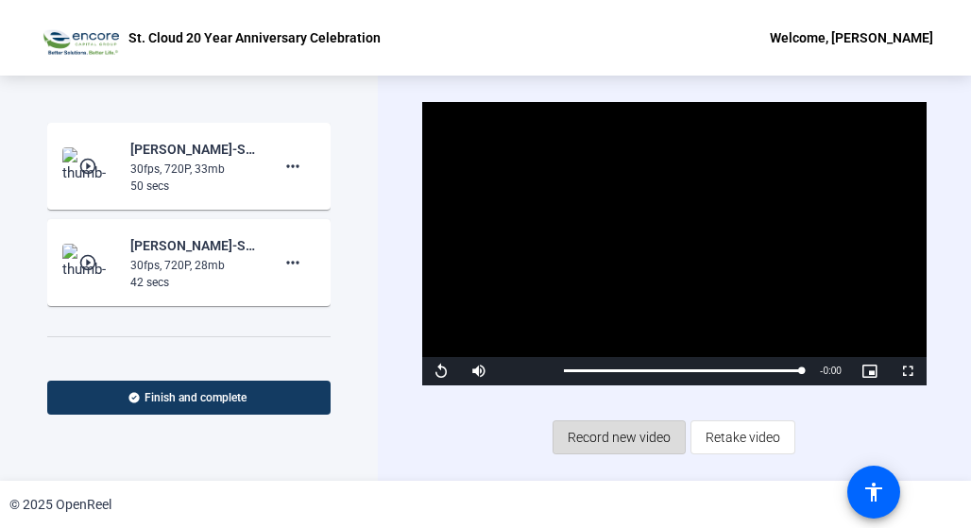
click at [612, 430] on span "Record new video" at bounding box center [619, 437] width 103 height 36
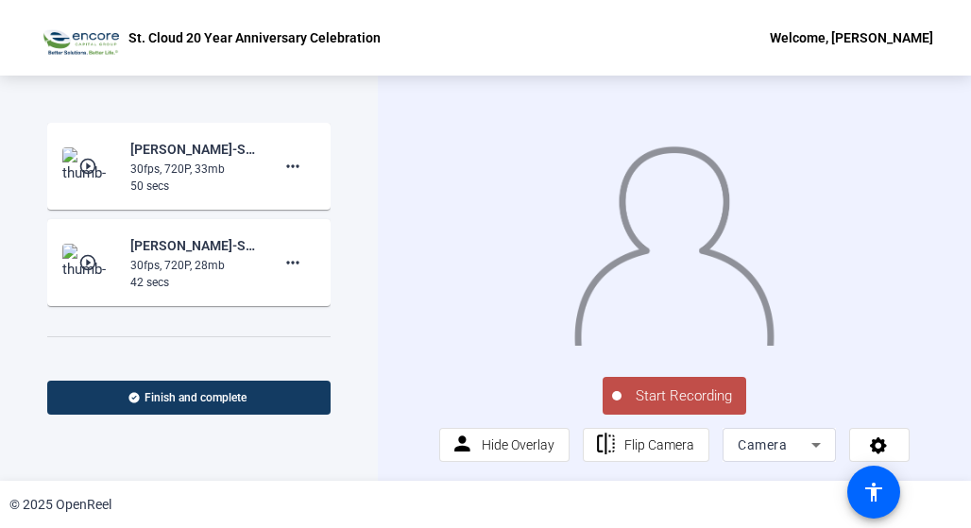
click at [646, 405] on span "Start Recording" at bounding box center [684, 396] width 125 height 22
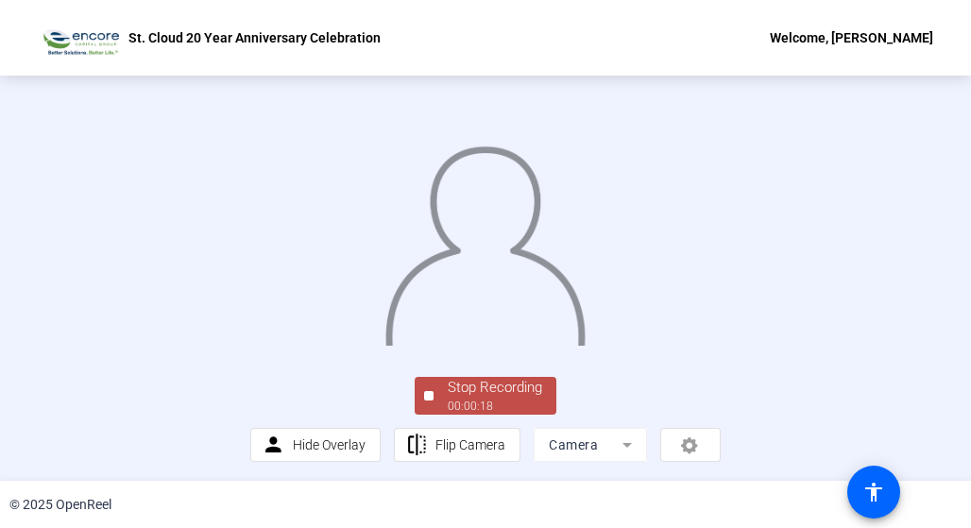
click at [922, 353] on div "Stop Recording 00:00:18 person Hide Overlay flip Flip Camera Camera" at bounding box center [485, 278] width 971 height 405
click at [527, 399] on div "Stop Recording" at bounding box center [495, 388] width 94 height 22
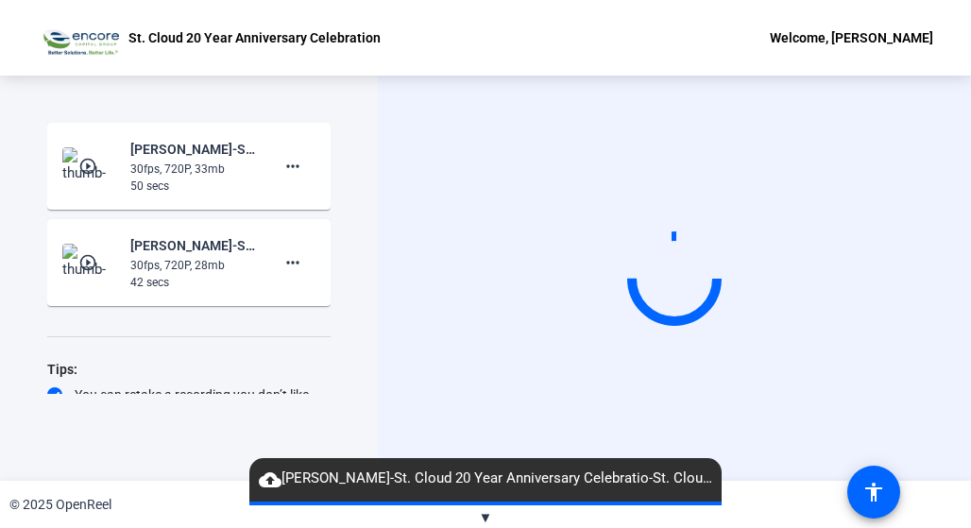
click at [98, 249] on img at bounding box center [90, 263] width 56 height 38
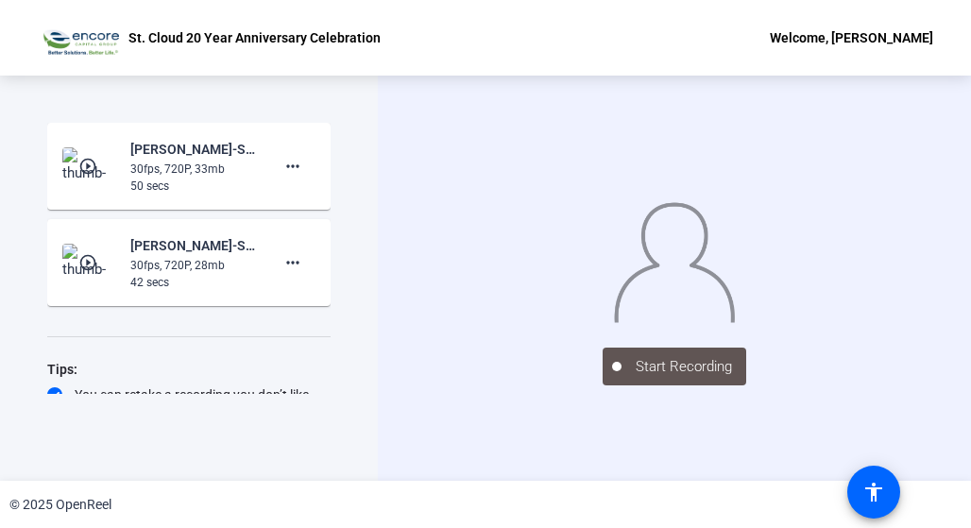
click at [164, 170] on div "30fps, 720P, 33mb" at bounding box center [193, 169] width 127 height 17
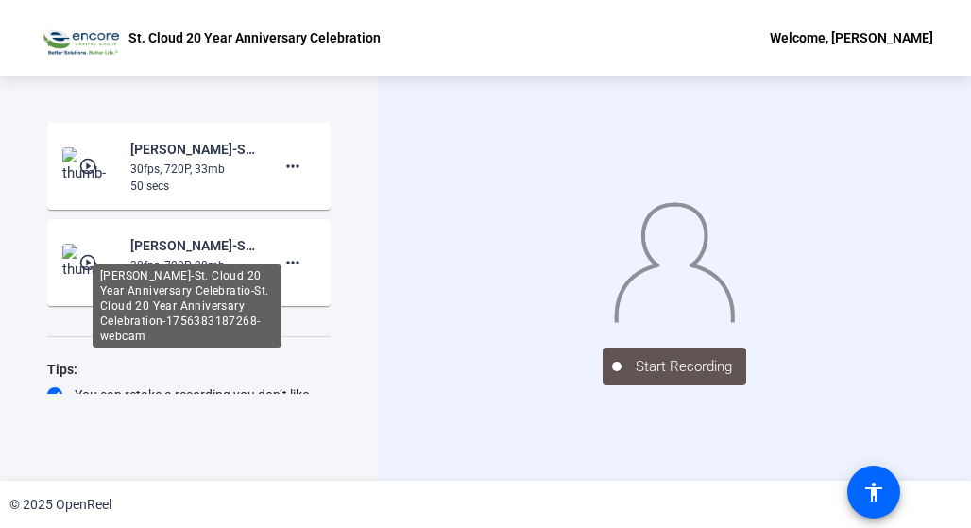
click at [164, 269] on div "[PERSON_NAME]-St. Cloud 20 Year Anniversary Celebratio-St. Cloud 20 Year Annive…" at bounding box center [187, 305] width 189 height 83
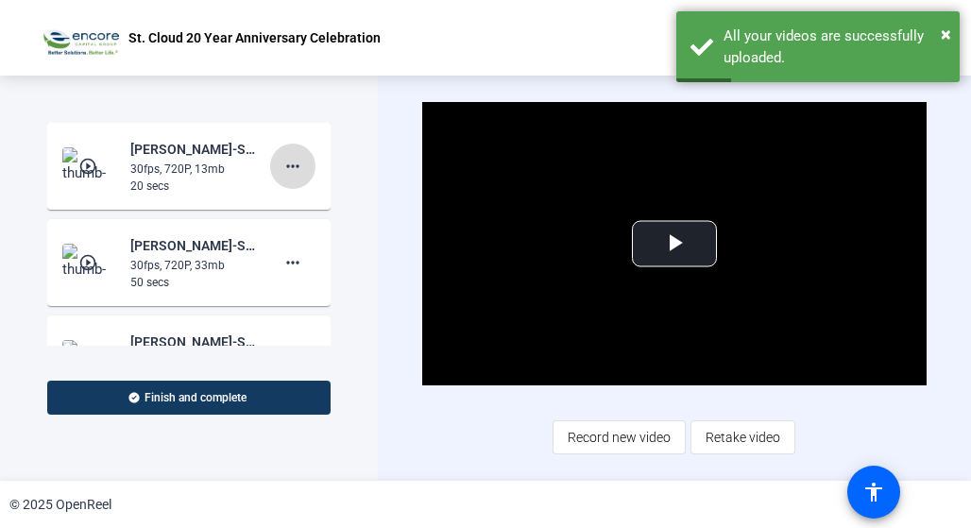
click at [283, 167] on mat-icon "more_horiz" at bounding box center [292, 166] width 23 height 23
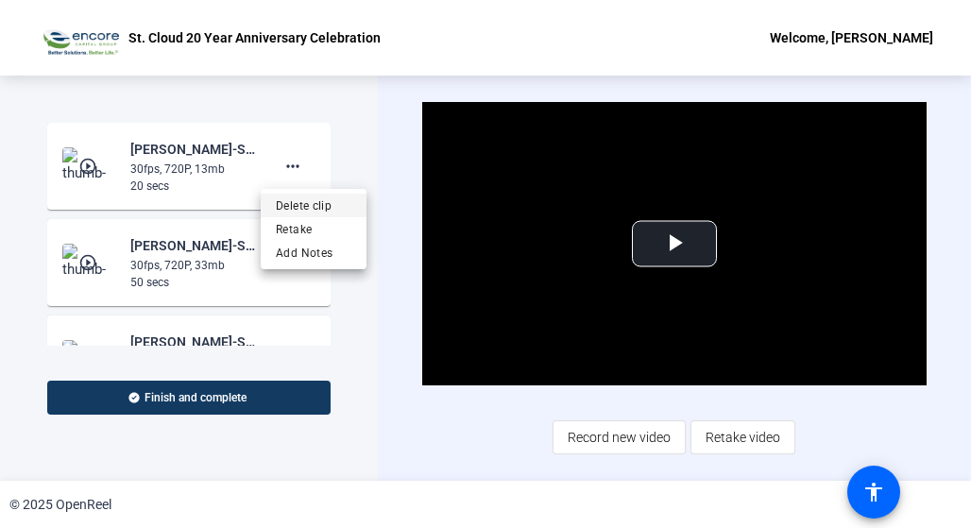
click at [298, 201] on span "Delete clip" at bounding box center [314, 206] width 76 height 23
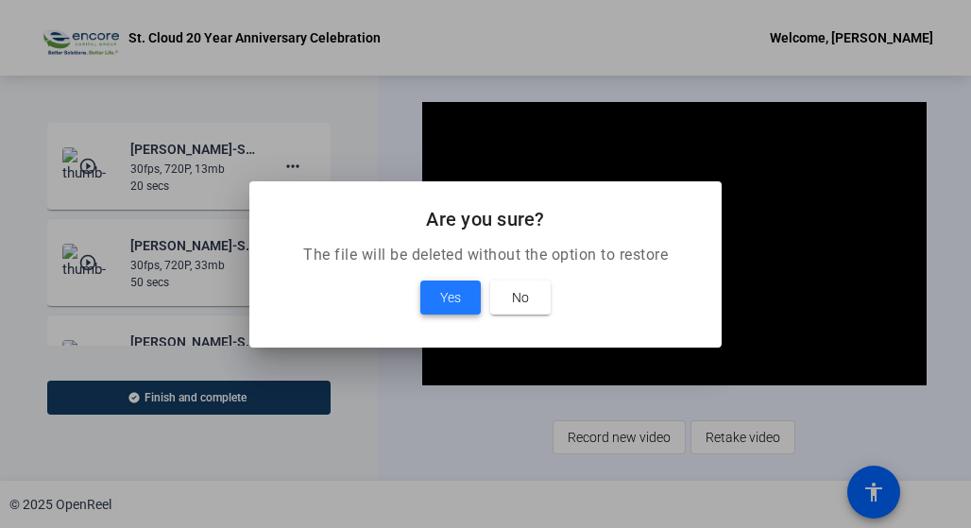
click at [450, 293] on span "Yes" at bounding box center [450, 297] width 21 height 23
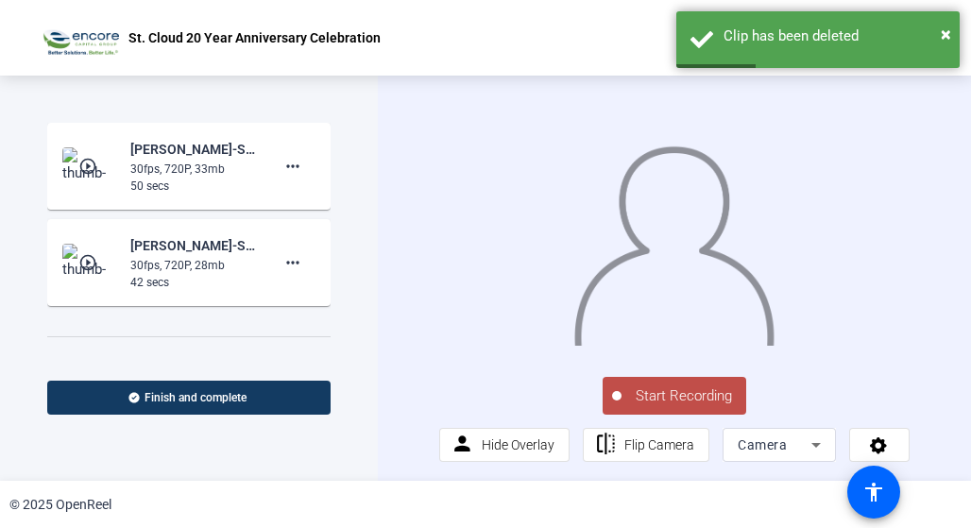
click at [94, 262] on mat-icon "play_circle_outline" at bounding box center [89, 262] width 23 height 19
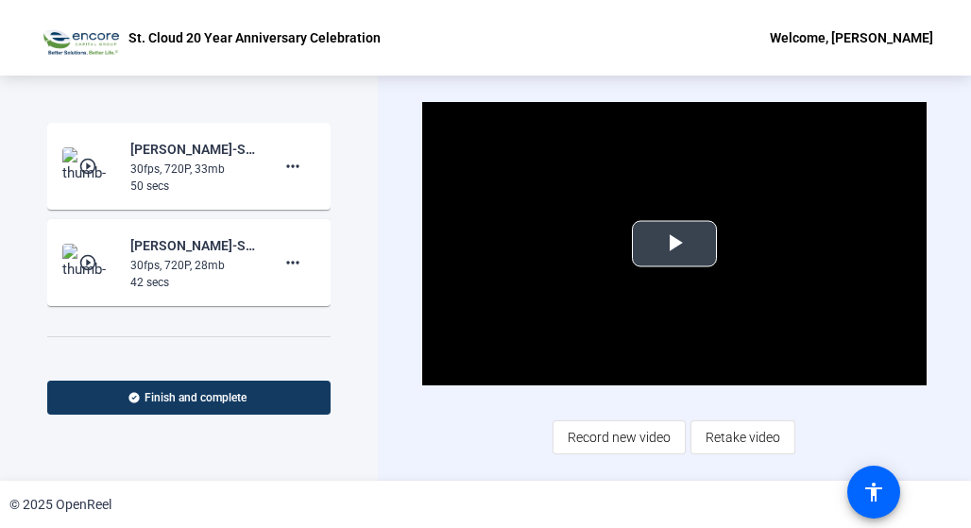
click at [674, 244] on span "Video Player" at bounding box center [674, 244] width 0 height 0
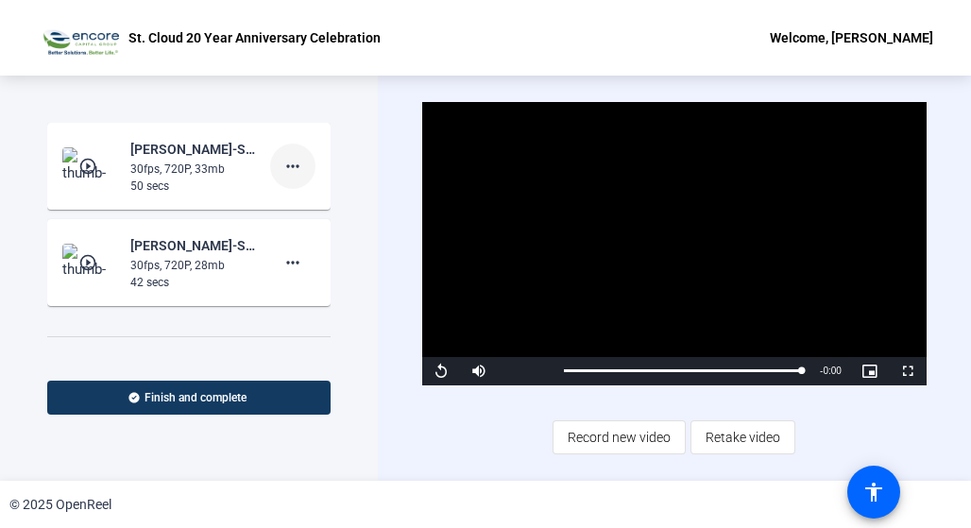
click at [284, 168] on mat-icon "more_horiz" at bounding box center [292, 166] width 23 height 23
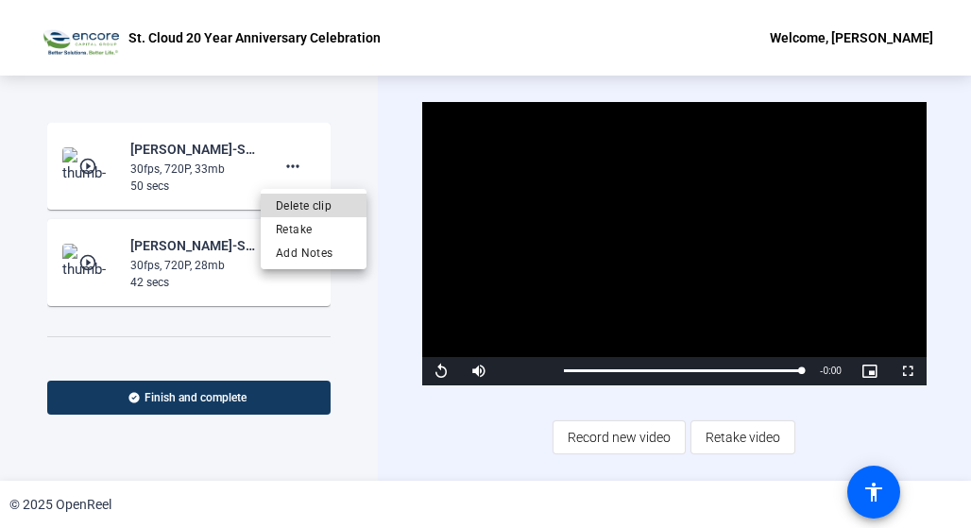
click at [302, 203] on span "Delete clip" at bounding box center [314, 206] width 76 height 23
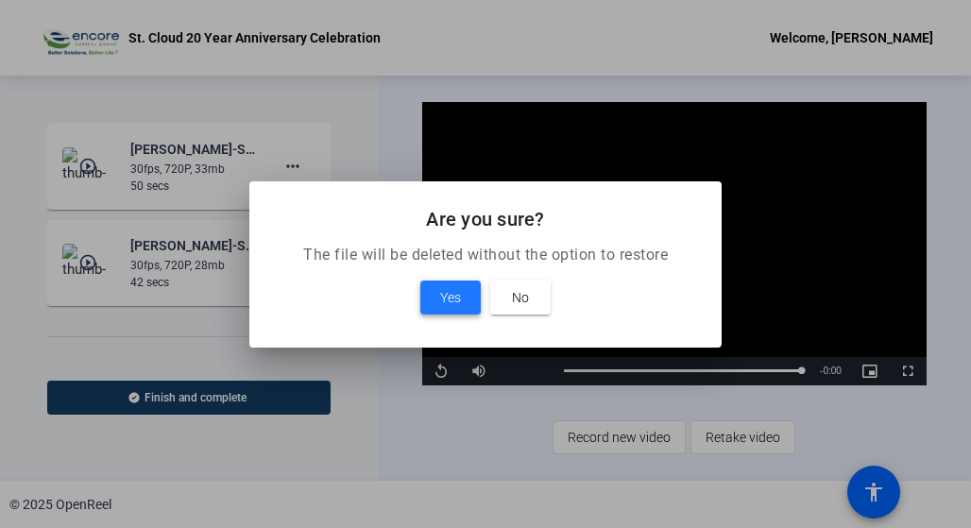
click at [452, 298] on span "Yes" at bounding box center [450, 297] width 21 height 23
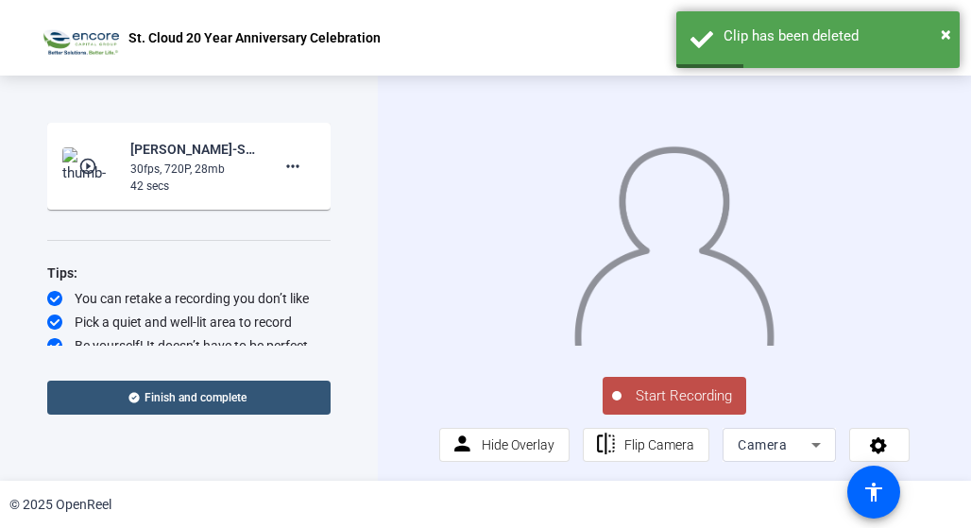
click at [152, 393] on span "Finish and complete" at bounding box center [196, 397] width 102 height 15
